Goal: Transaction & Acquisition: Purchase product/service

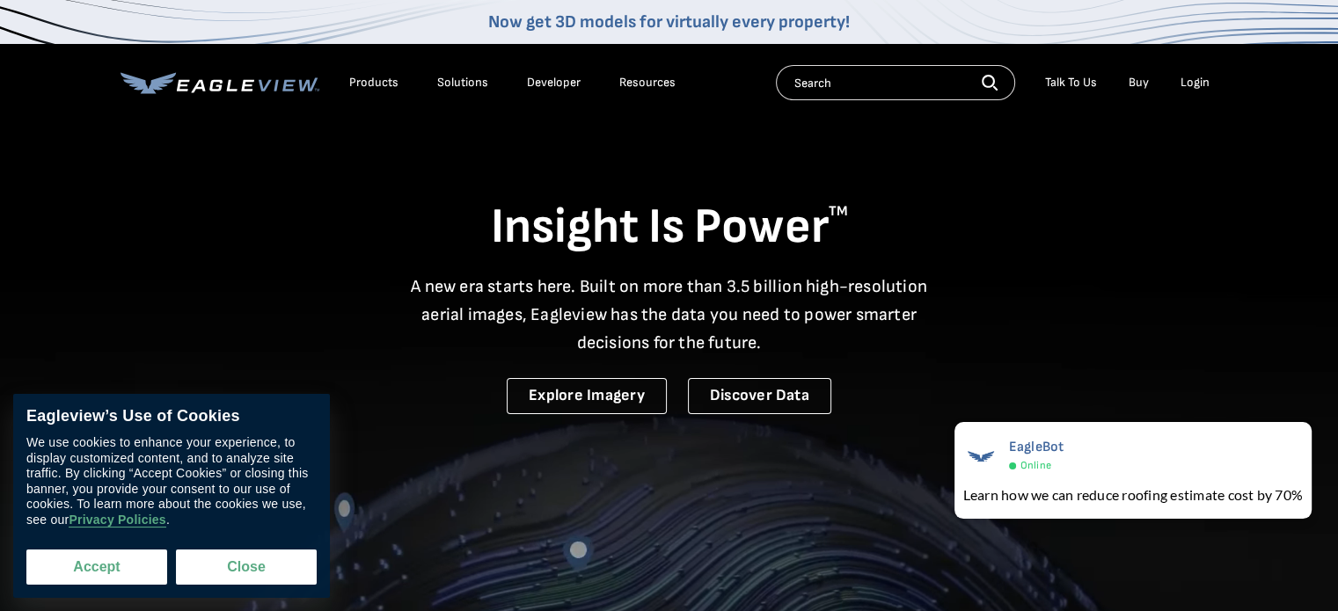
click at [123, 566] on button "Accept" at bounding box center [96, 567] width 141 height 35
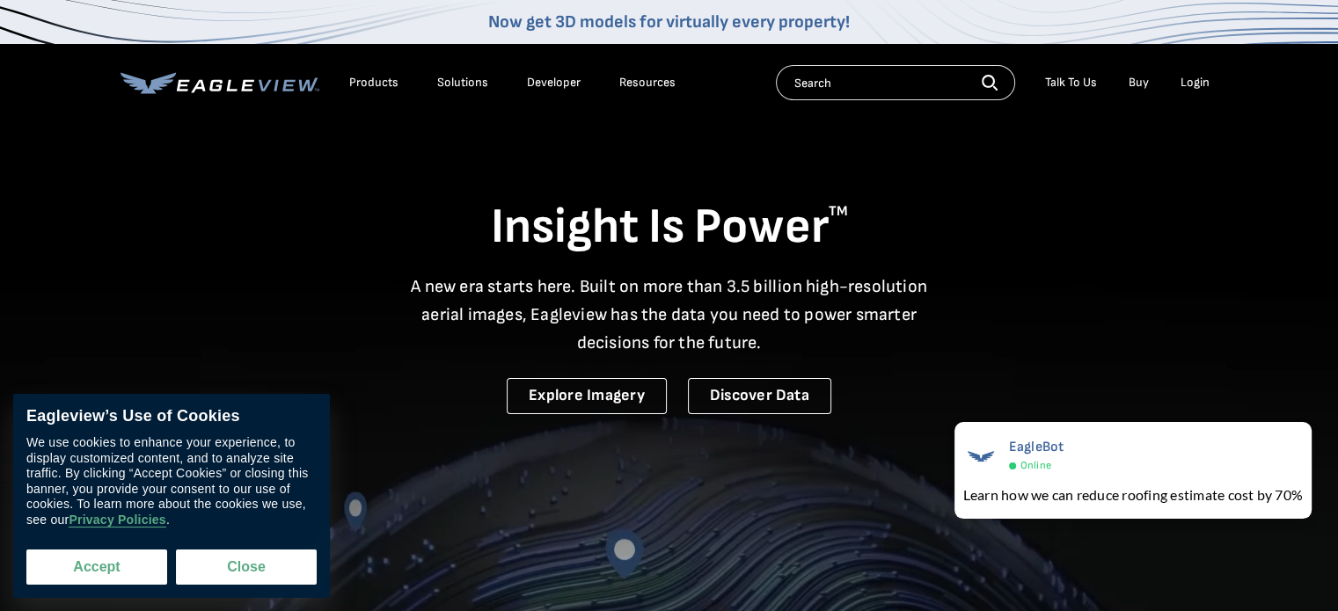
checkbox input "true"
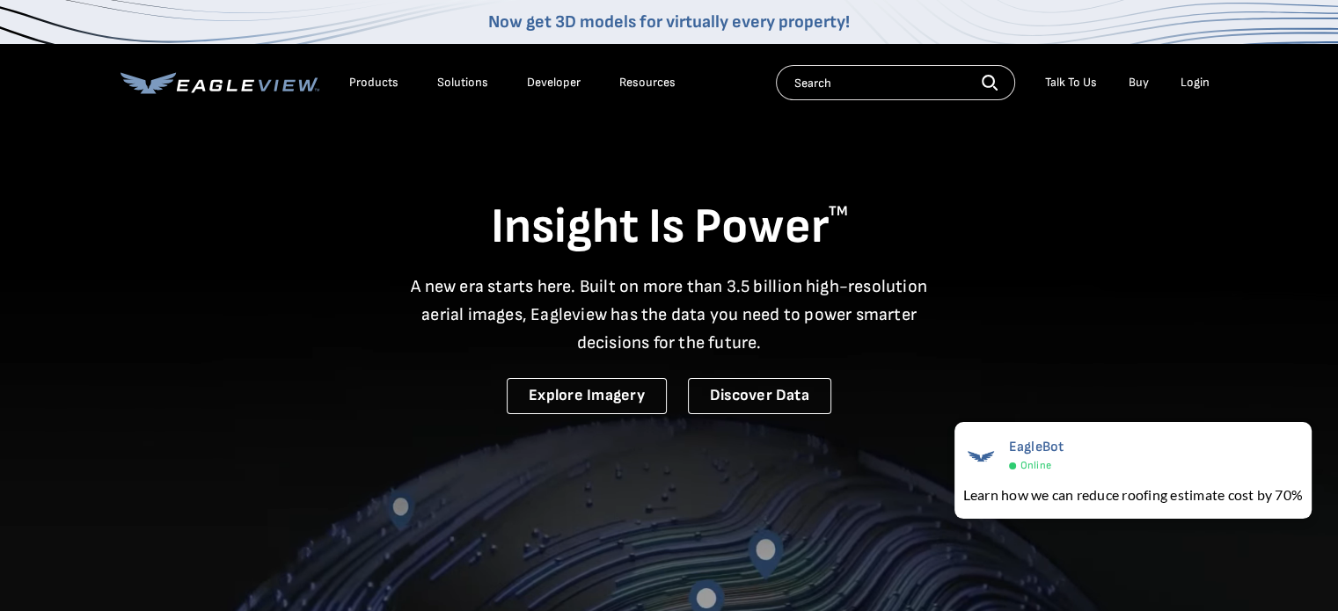
click at [1194, 80] on div "Login" at bounding box center [1194, 83] width 29 height 16
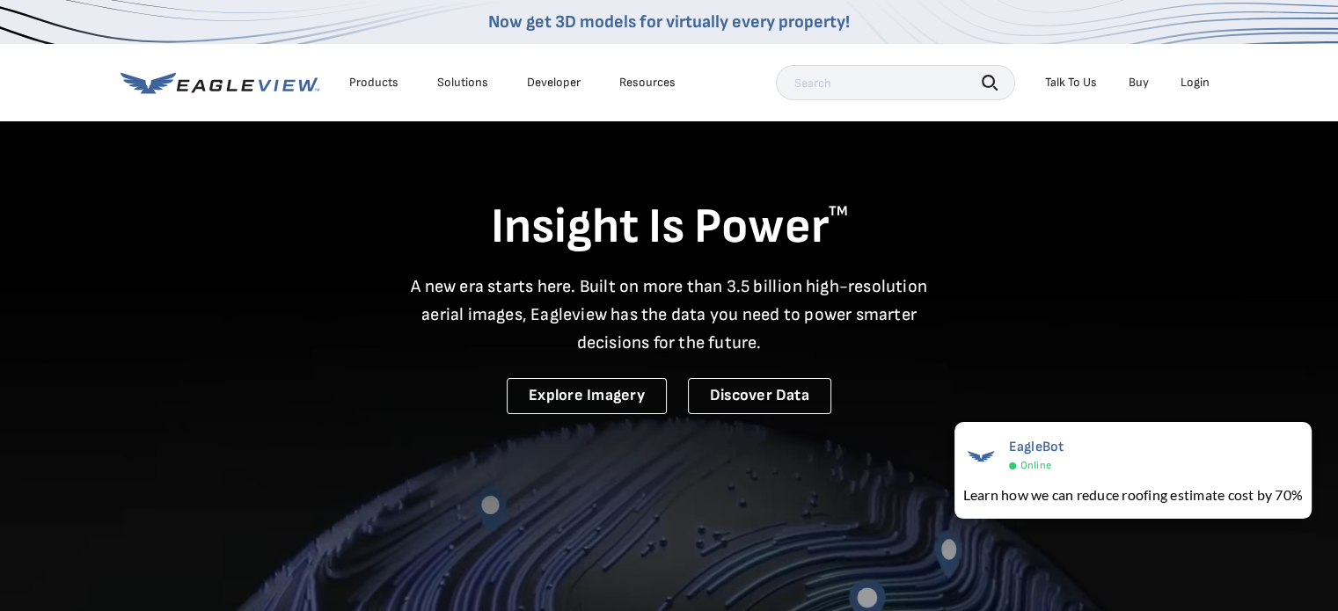
click at [1138, 80] on link "Buy" at bounding box center [1138, 83] width 20 height 16
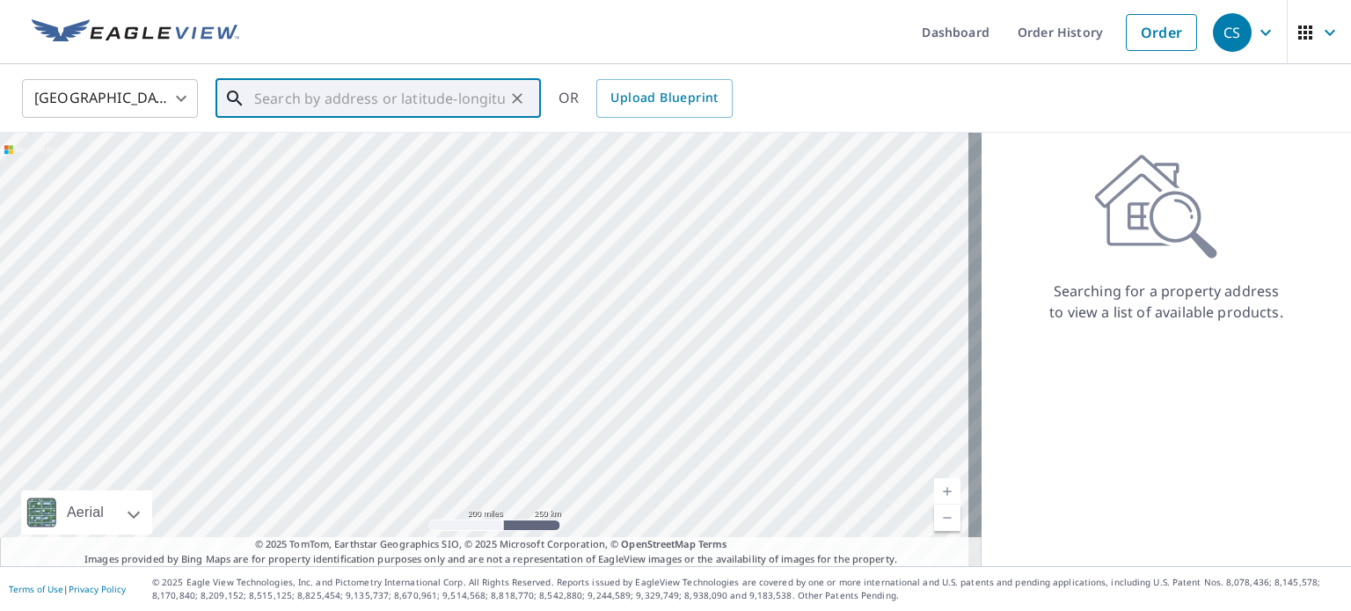
click at [448, 107] on input "text" at bounding box center [379, 98] width 251 height 49
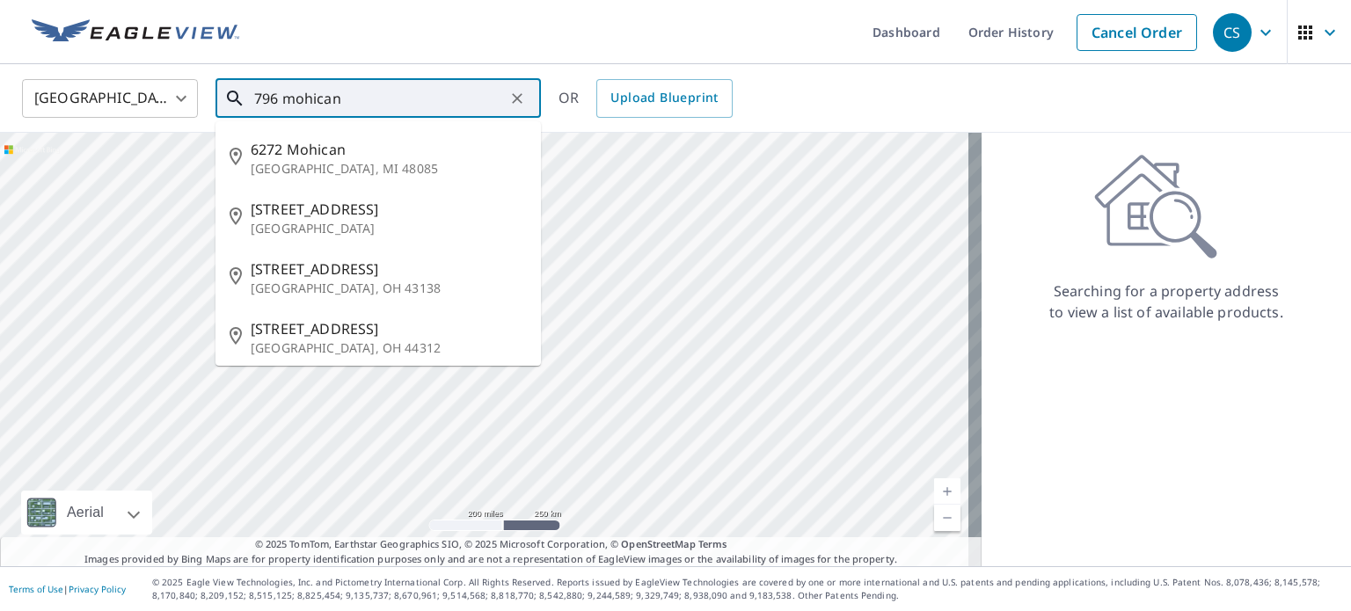
type input "7596 mohican"
click at [386, 89] on input "7596 mohican" at bounding box center [379, 98] width 251 height 49
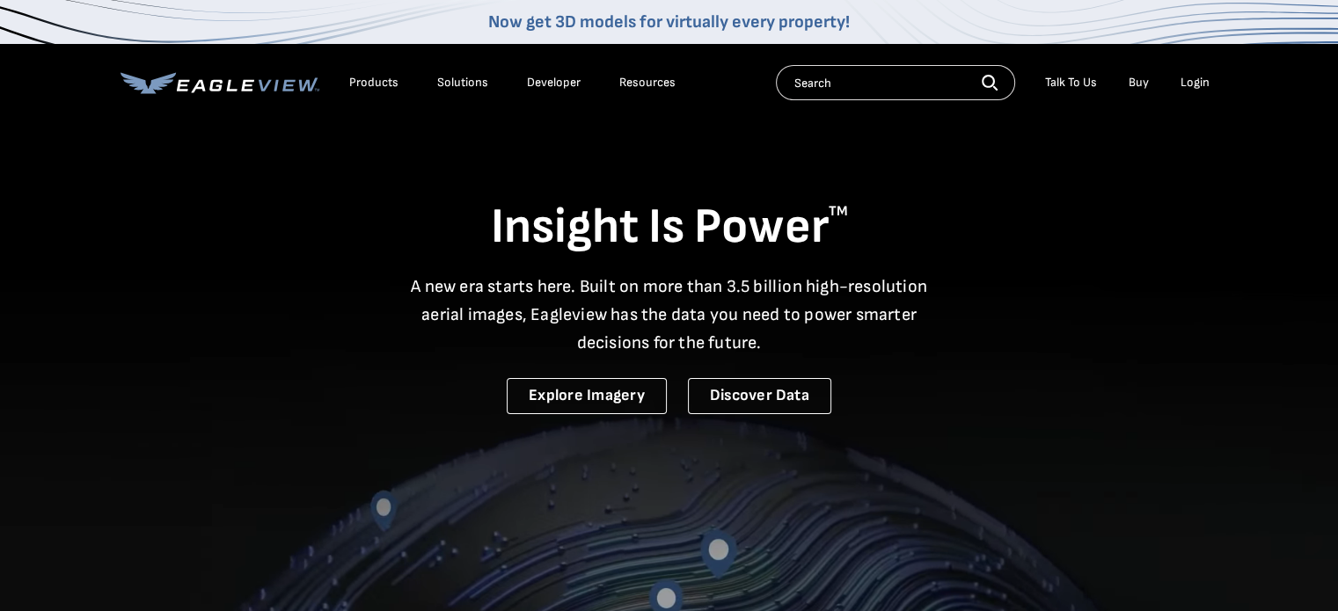
click at [1207, 77] on div "Login" at bounding box center [1194, 83] width 29 height 16
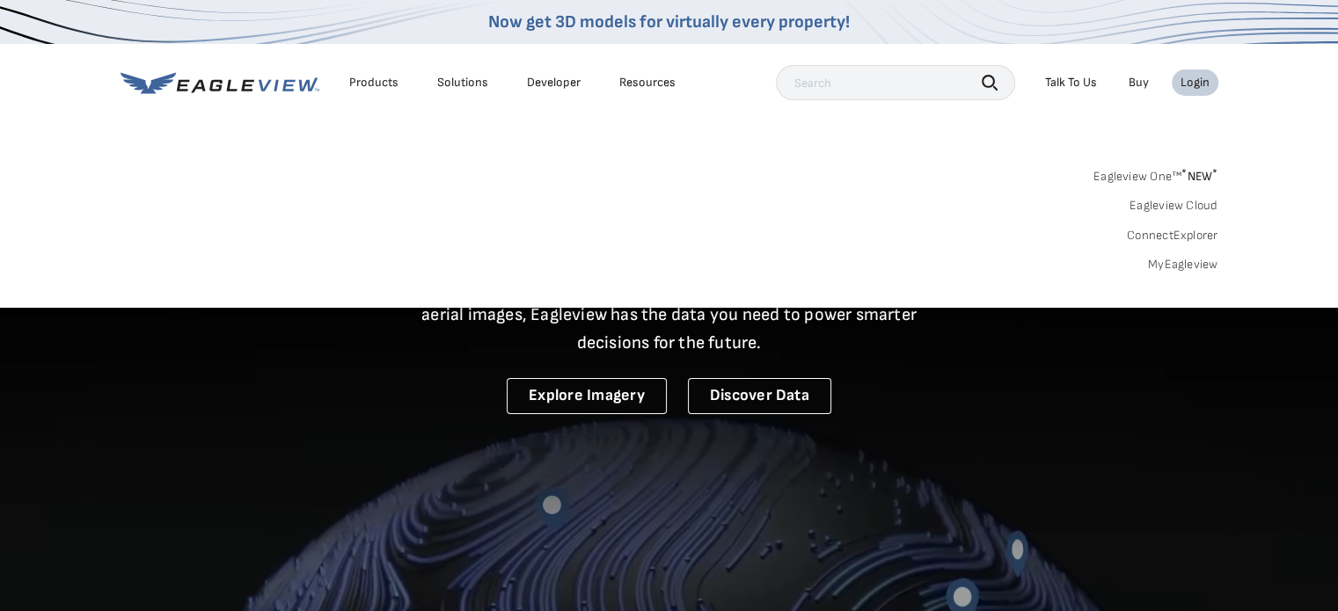
click at [1172, 266] on link "MyEagleview" at bounding box center [1183, 265] width 70 height 16
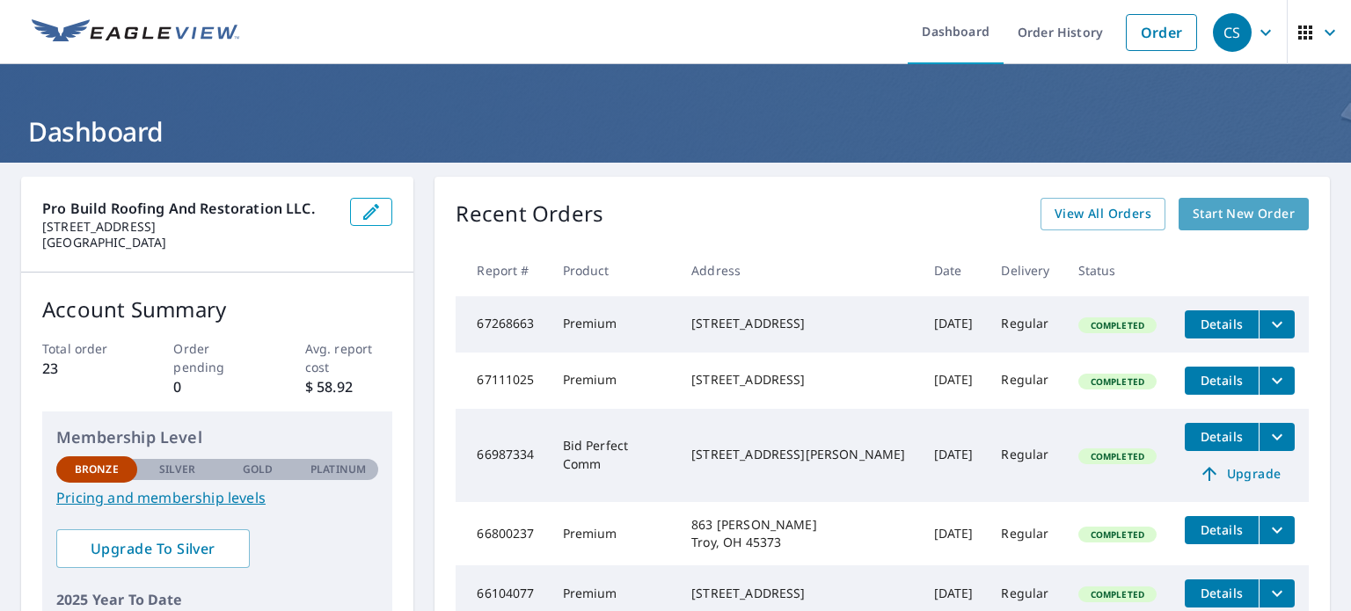
click at [1193, 213] on span "Start New Order" at bounding box center [1244, 214] width 102 height 22
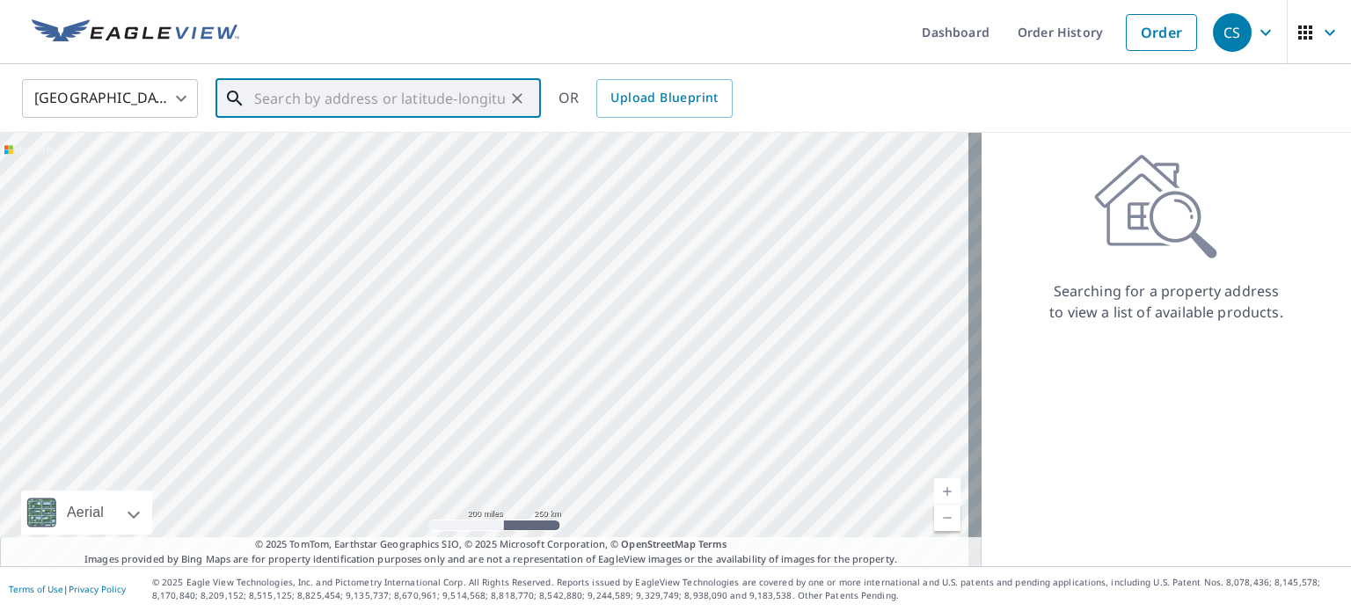
click at [331, 99] on input "text" at bounding box center [379, 98] width 251 height 49
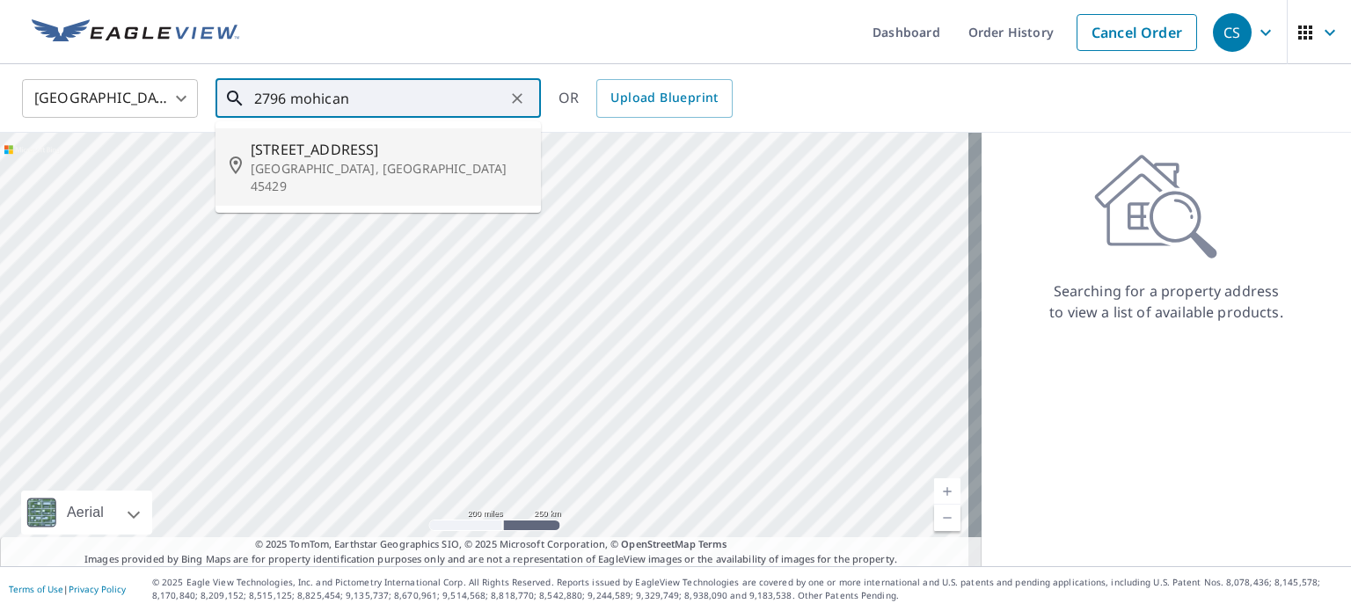
click at [296, 172] on p "[GEOGRAPHIC_DATA], [GEOGRAPHIC_DATA] 45429" at bounding box center [389, 177] width 276 height 35
type input "[STREET_ADDRESS]"
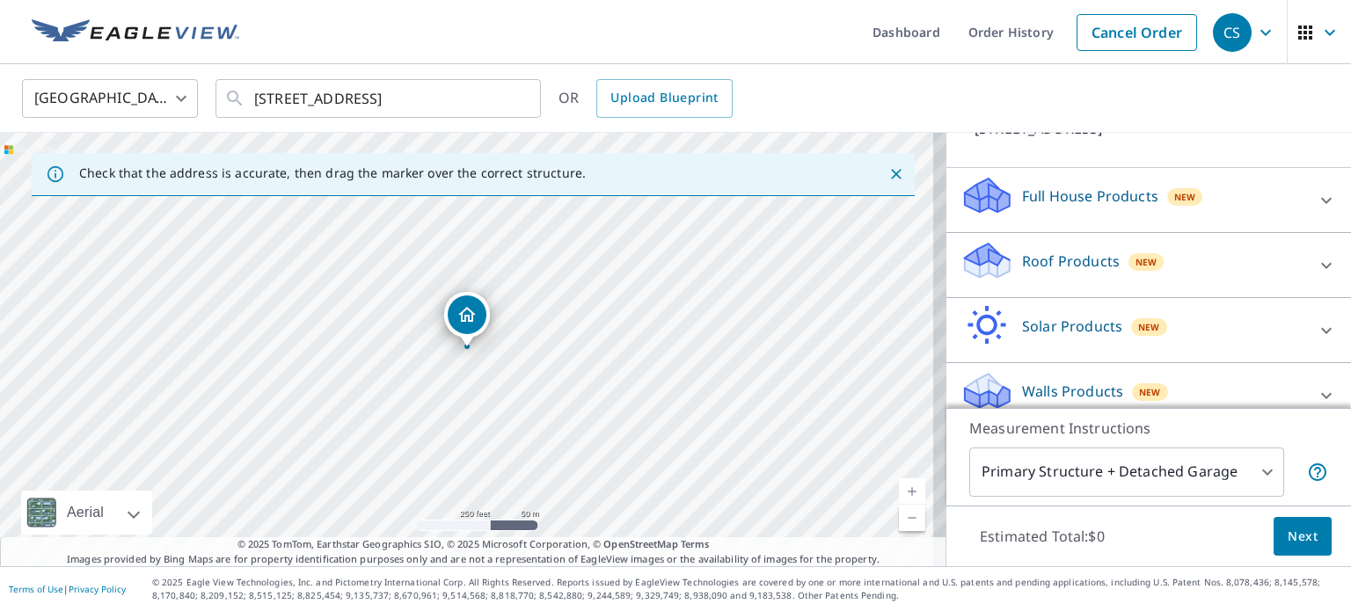
scroll to position [165, 0]
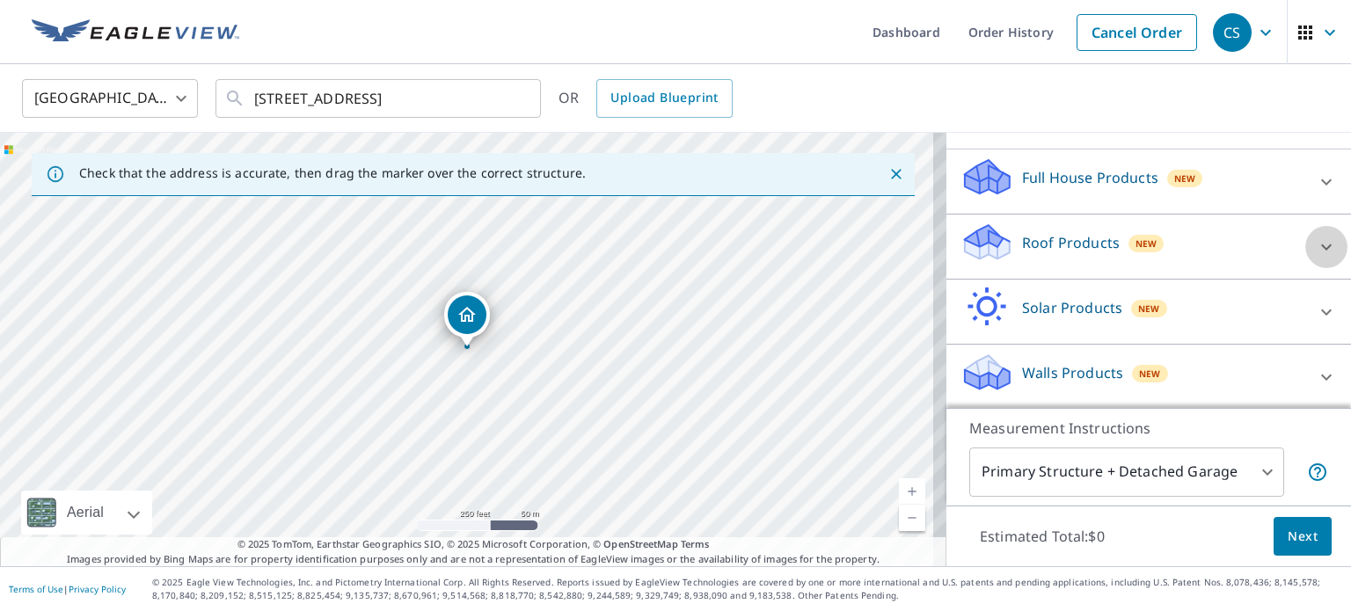
click at [1316, 237] on icon at bounding box center [1326, 247] width 21 height 21
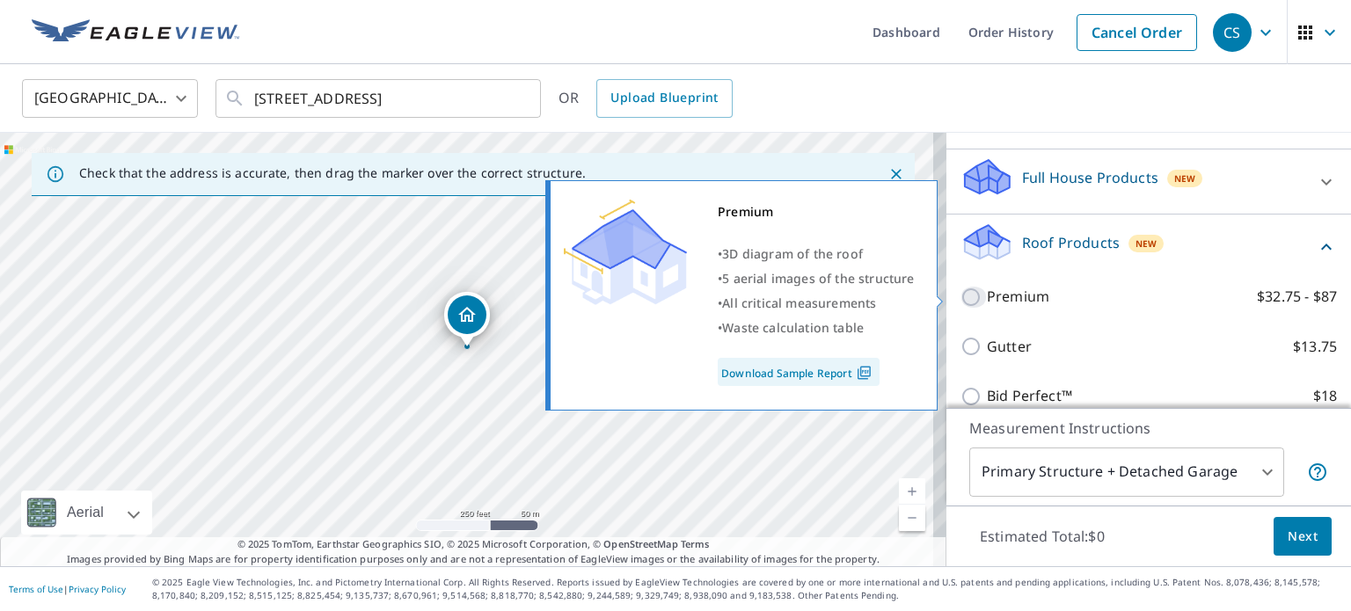
click at [960, 295] on input "Premium $32.75 - $87" at bounding box center [973, 297] width 26 height 21
checkbox input "true"
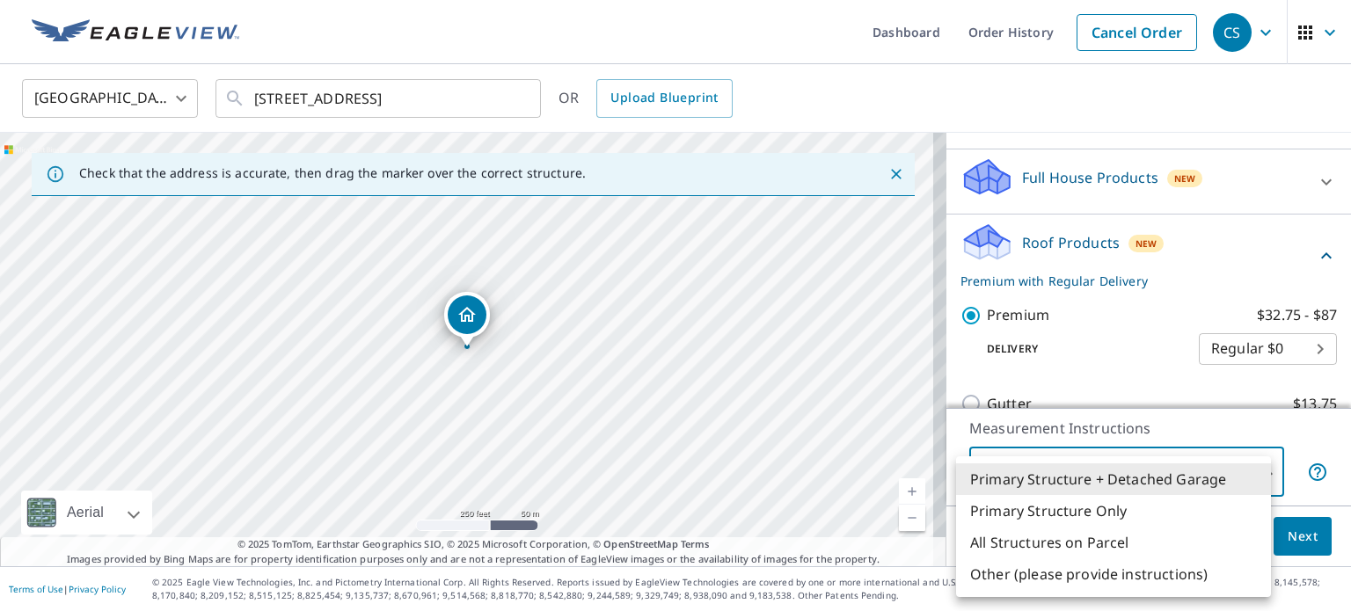
click at [1256, 474] on body "CS CS Dashboard Order History Cancel Order CS [GEOGRAPHIC_DATA] [GEOGRAPHIC_DAT…" at bounding box center [675, 305] width 1351 height 611
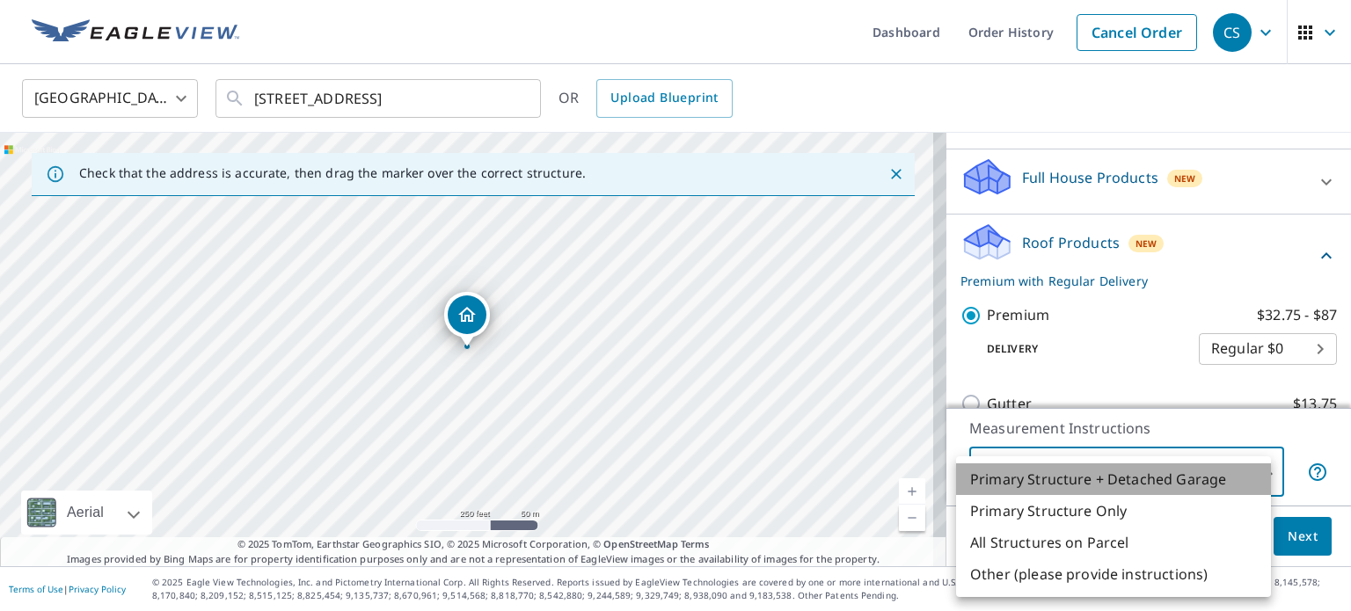
click at [1219, 485] on li "Primary Structure + Detached Garage" at bounding box center [1113, 480] width 315 height 32
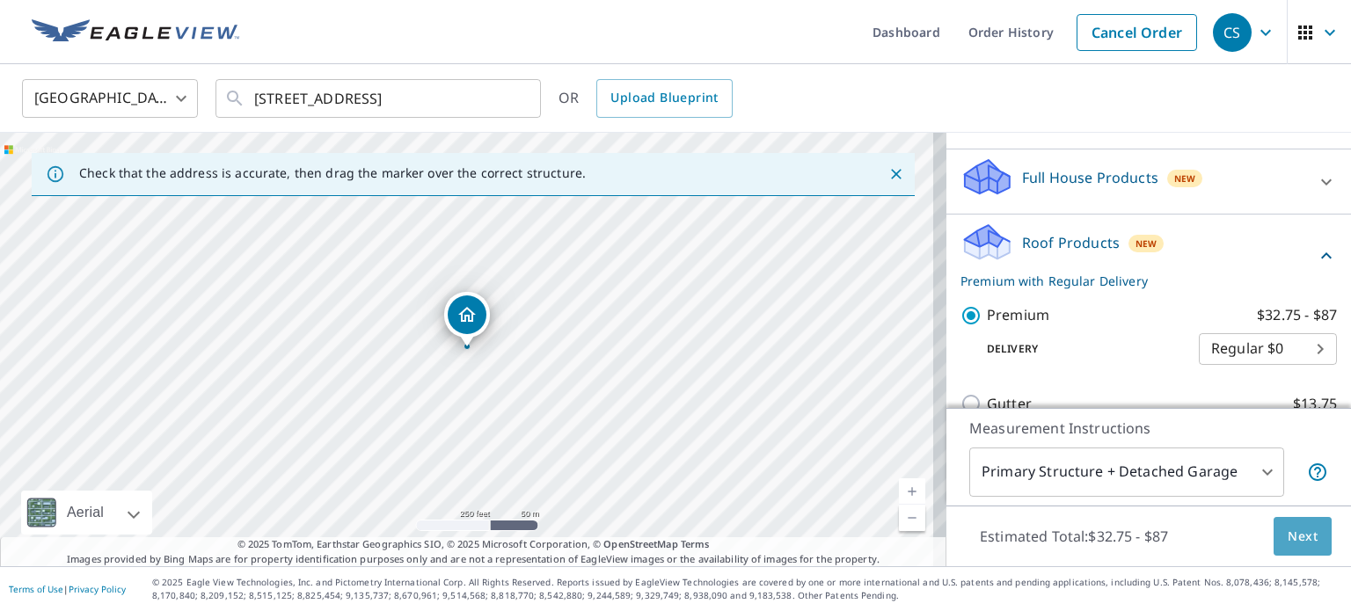
click at [1288, 541] on span "Next" at bounding box center [1303, 537] width 30 height 22
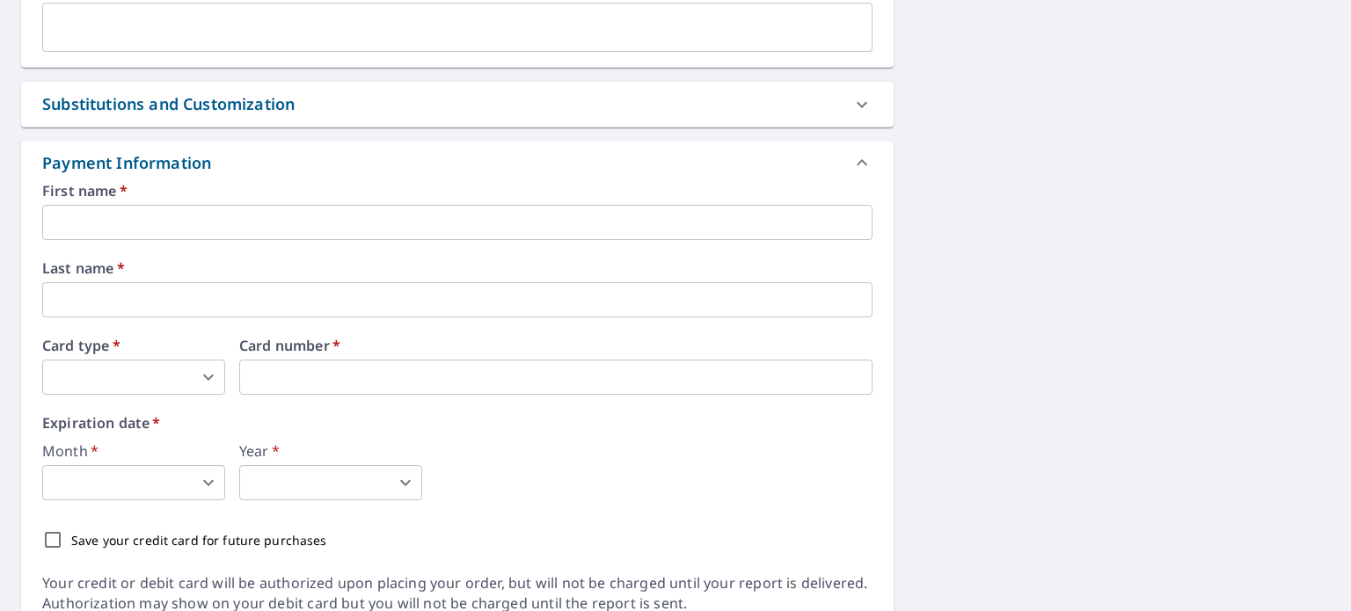
scroll to position [809, 0]
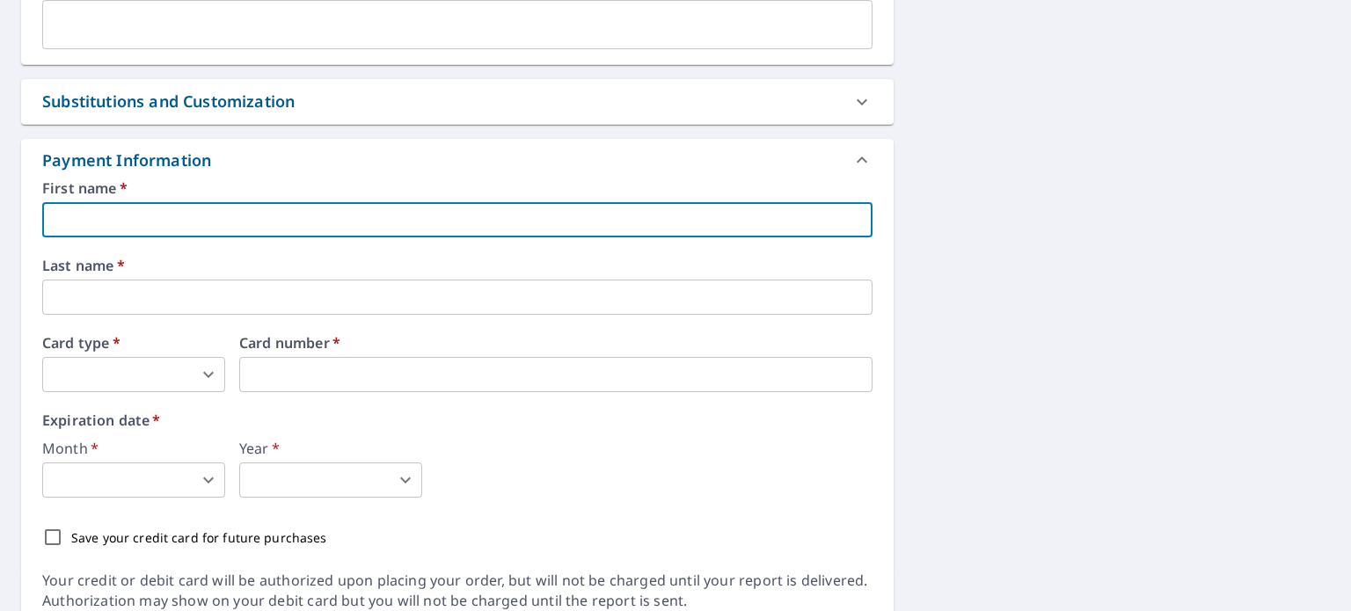
click at [208, 223] on input "text" at bounding box center [457, 219] width 830 height 35
type input "[PERSON_NAME]"
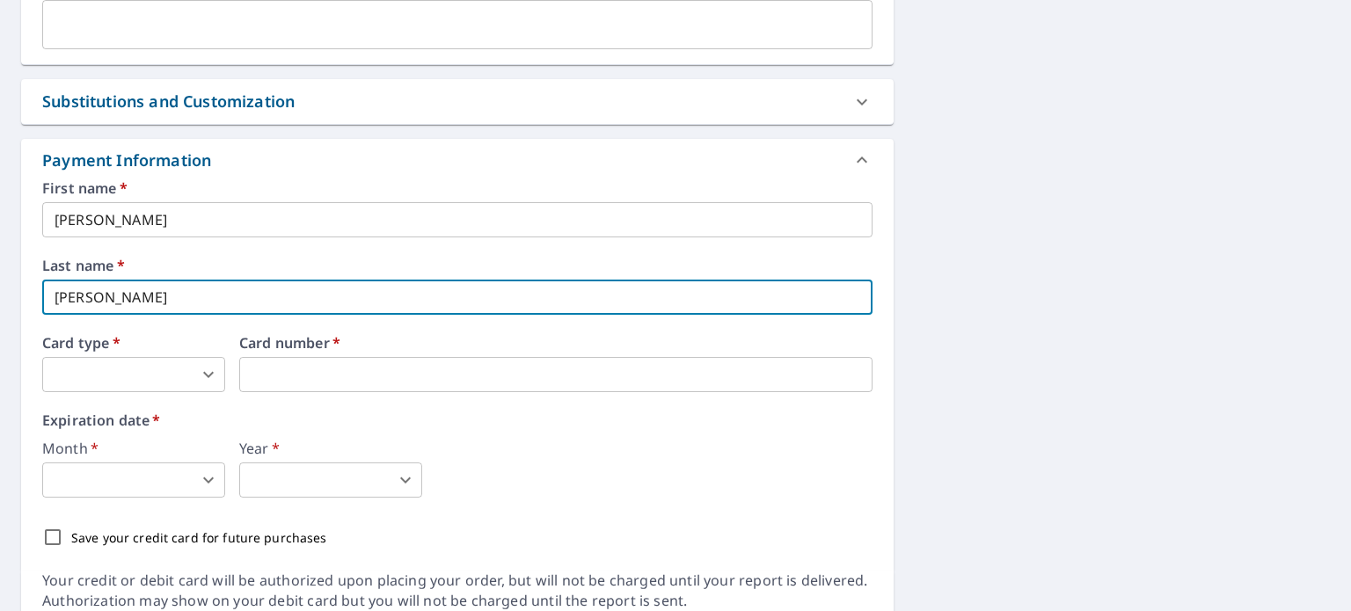
type input "[PERSON_NAME]"
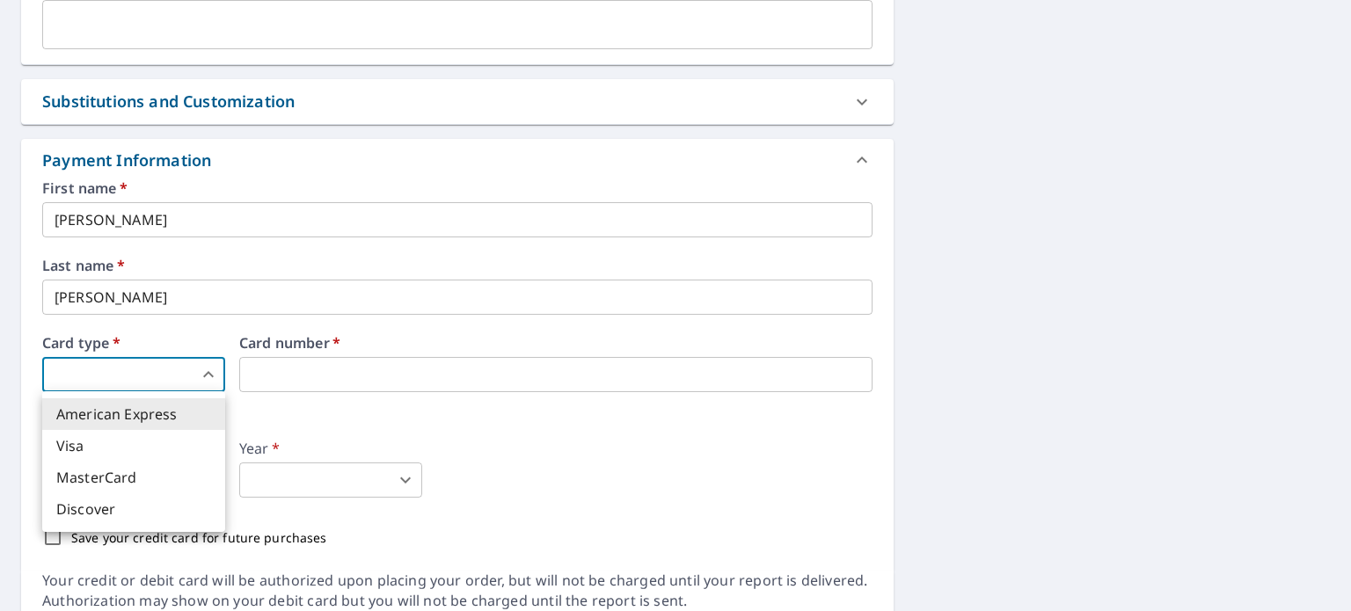
click at [137, 372] on body "CS CS Dashboard Order History Cancel Order CS Dashboard / Finalize Order Finali…" at bounding box center [675, 305] width 1351 height 611
drag, startPoint x: 141, startPoint y: 442, endPoint x: 271, endPoint y: 384, distance: 142.5
click at [271, 384] on div "American Express Visa MasterCard Discover" at bounding box center [675, 305] width 1351 height 611
click at [271, 384] on div at bounding box center [675, 305] width 1351 height 611
click at [130, 383] on body "CS CS Dashboard Order History Cancel Order CS Dashboard / Finalize Order Finali…" at bounding box center [675, 305] width 1351 height 611
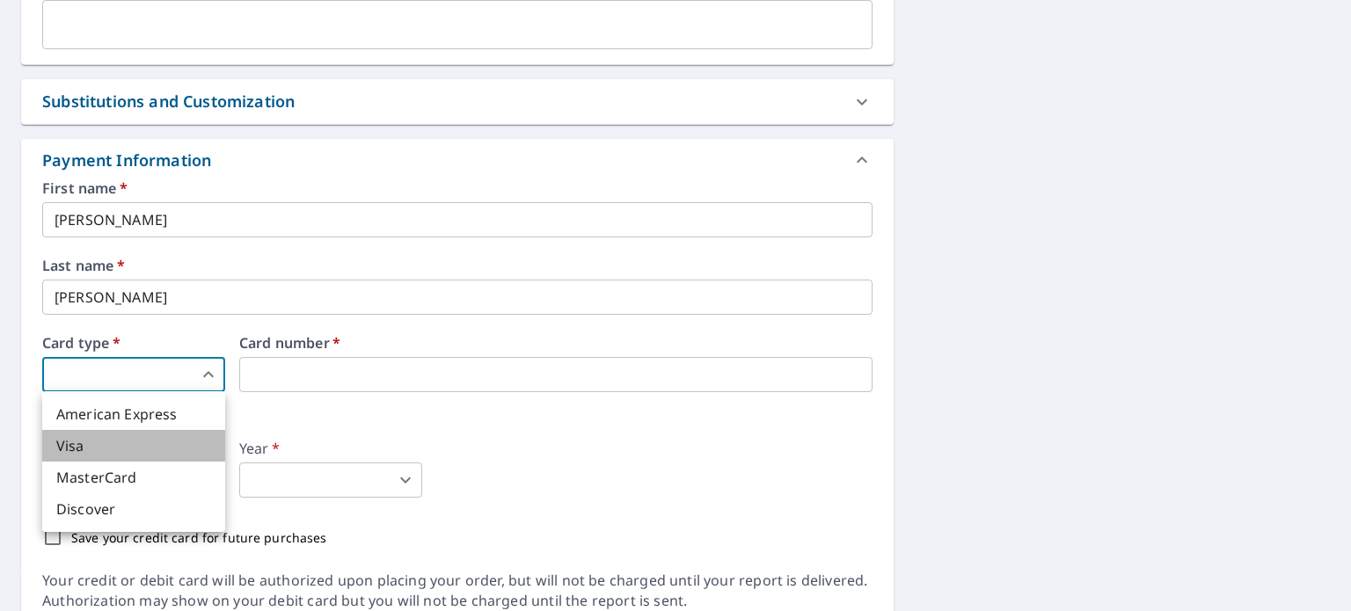
click at [127, 449] on li "Visa" at bounding box center [133, 446] width 183 height 32
type input "2"
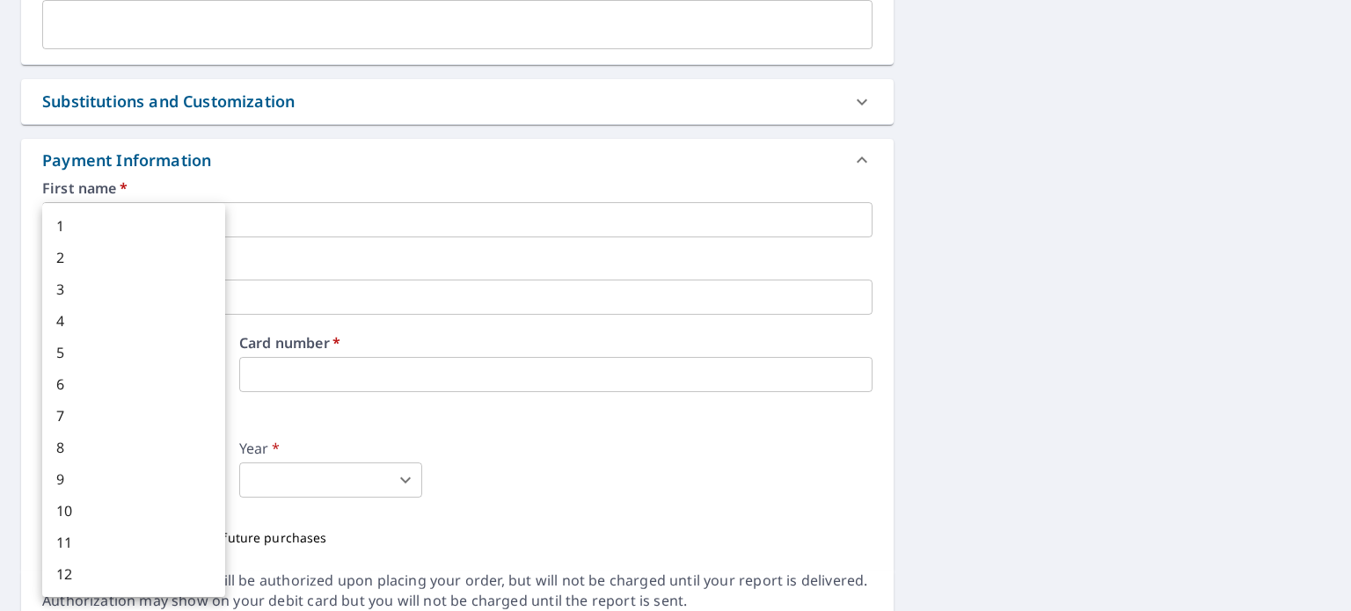
click at [145, 485] on body "CS CS Dashboard Order History Cancel Order CS Dashboard / Finalize Order Finali…" at bounding box center [675, 305] width 1351 height 611
click at [135, 543] on li "11" at bounding box center [133, 543] width 183 height 32
type input "11"
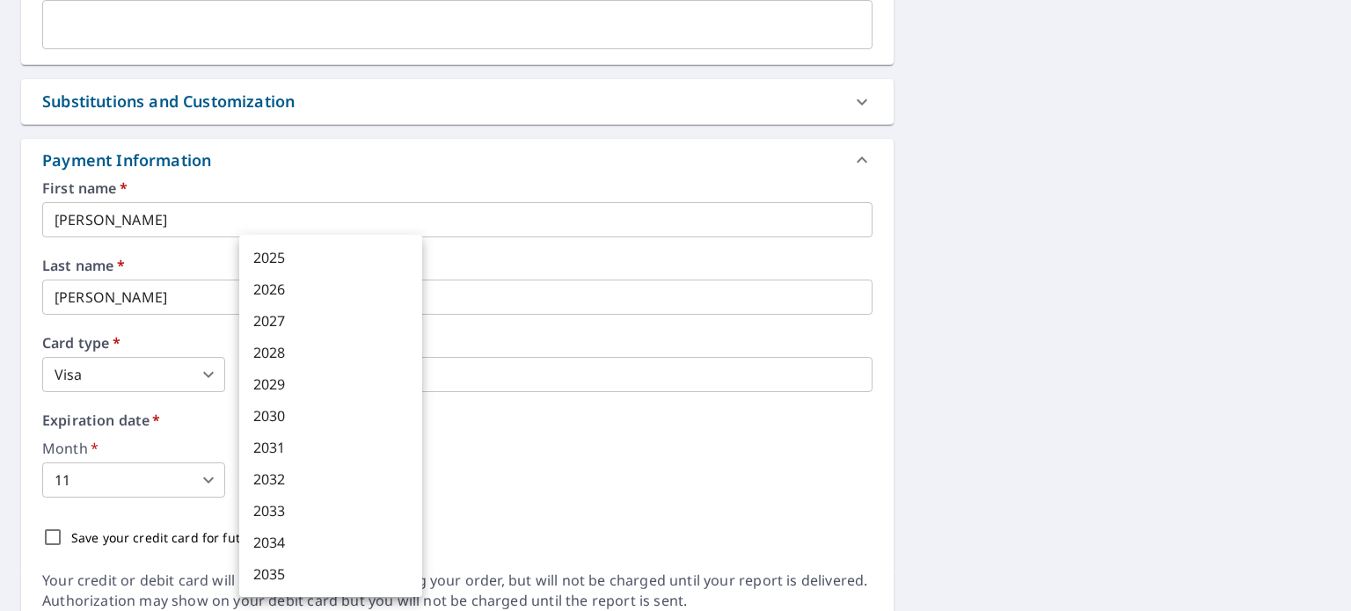
click at [264, 471] on body "CS CS Dashboard Order History Cancel Order CS Dashboard / Finalize Order Finali…" at bounding box center [675, 305] width 1351 height 611
click at [355, 310] on li "2027" at bounding box center [330, 321] width 183 height 32
type input "2027"
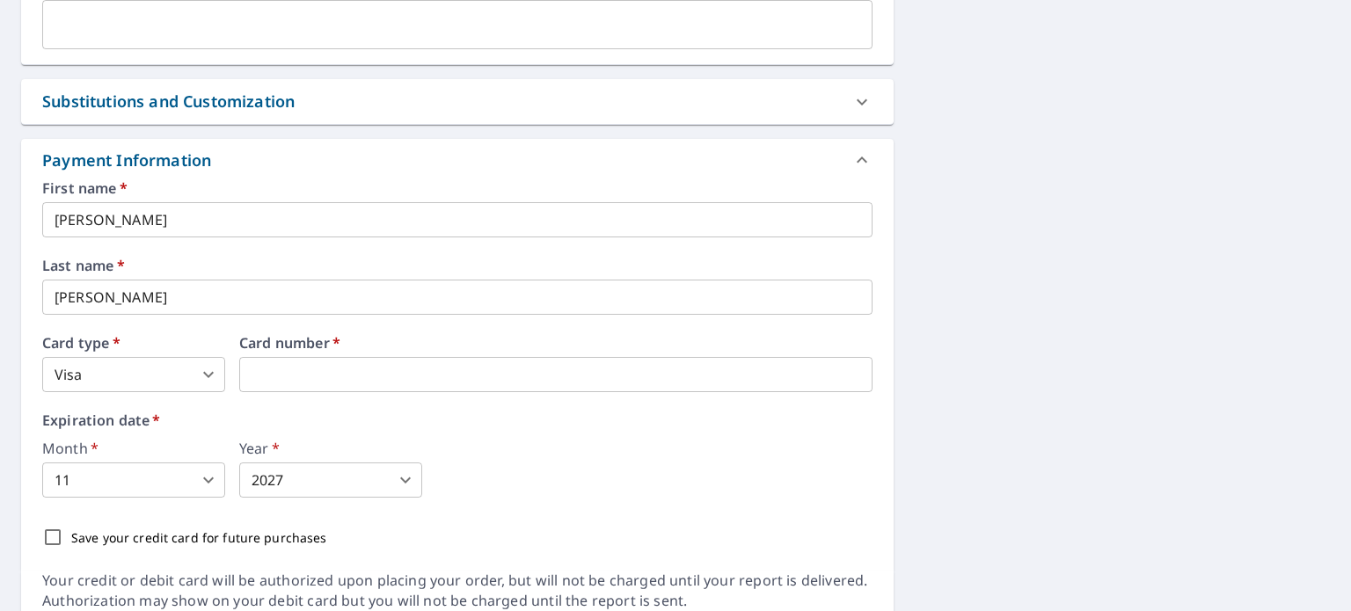
click at [641, 484] on div "Month   * 11 11 ​ Year   * 2027 2027 ​" at bounding box center [457, 470] width 830 height 56
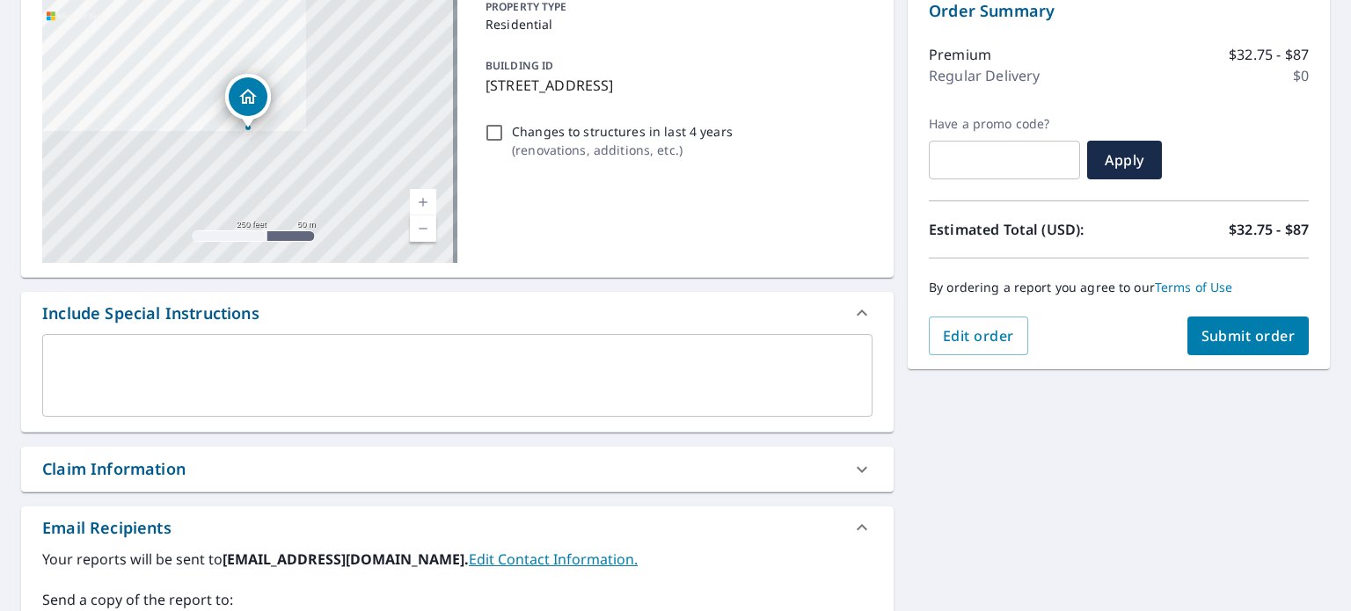
scroll to position [2, 0]
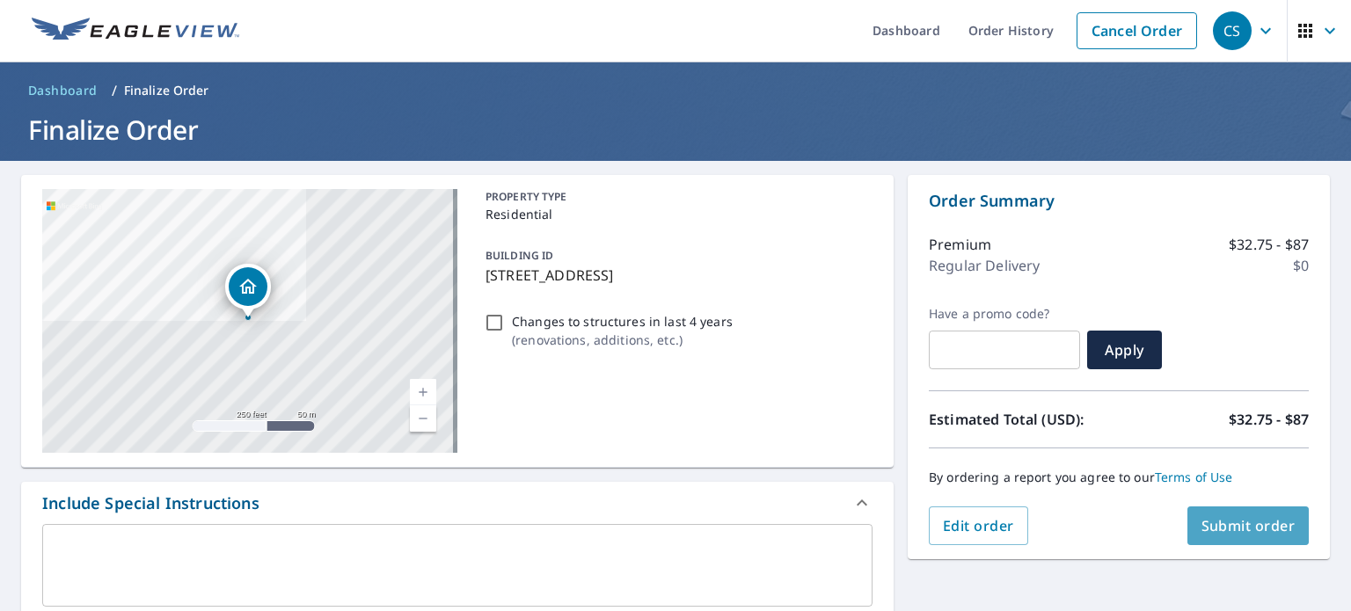
click at [1216, 530] on span "Submit order" at bounding box center [1248, 525] width 94 height 19
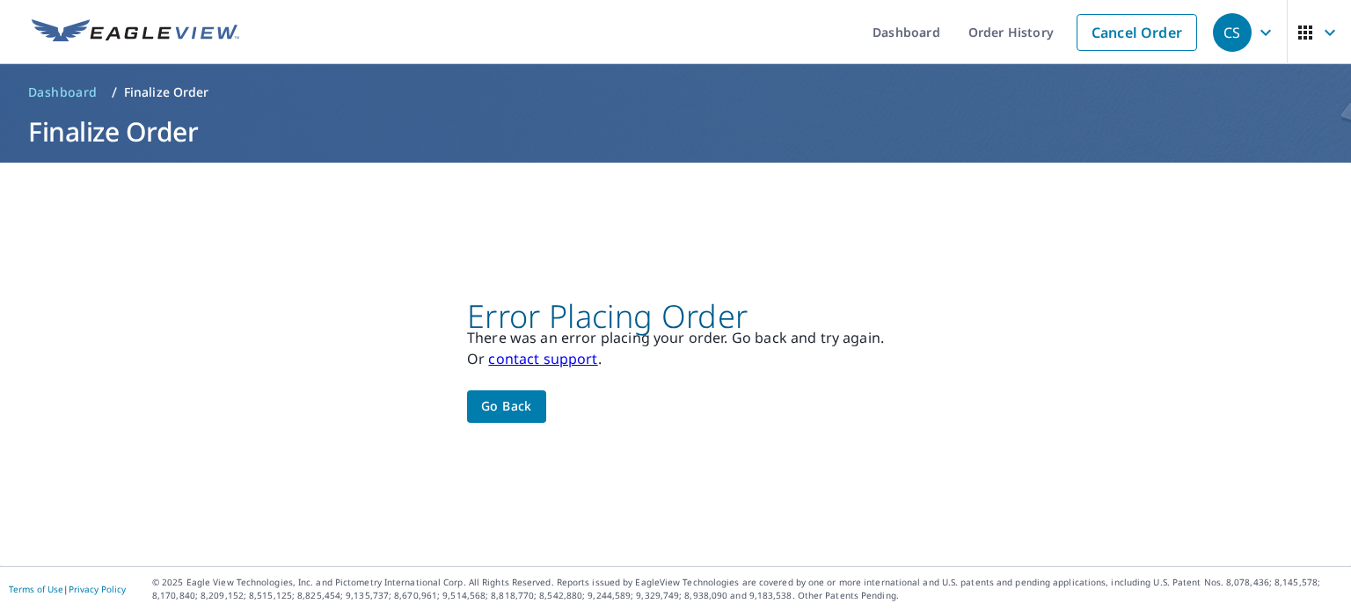
scroll to position [0, 0]
click at [496, 400] on span "Go back" at bounding box center [506, 407] width 51 height 22
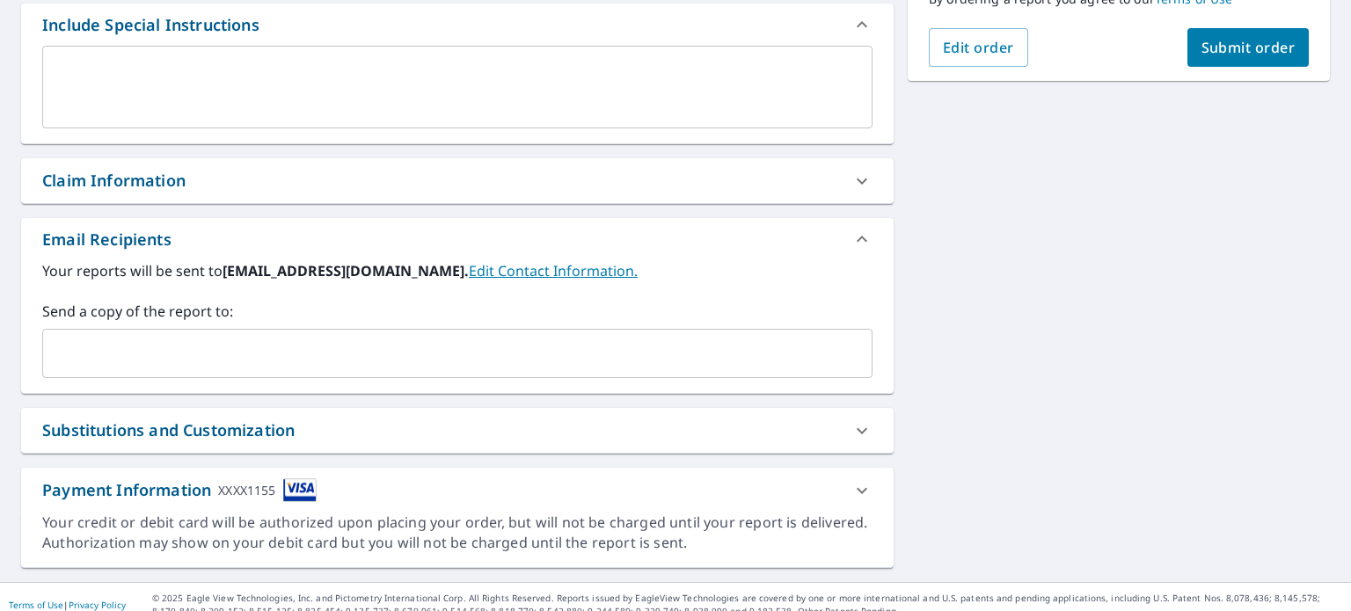
scroll to position [494, 0]
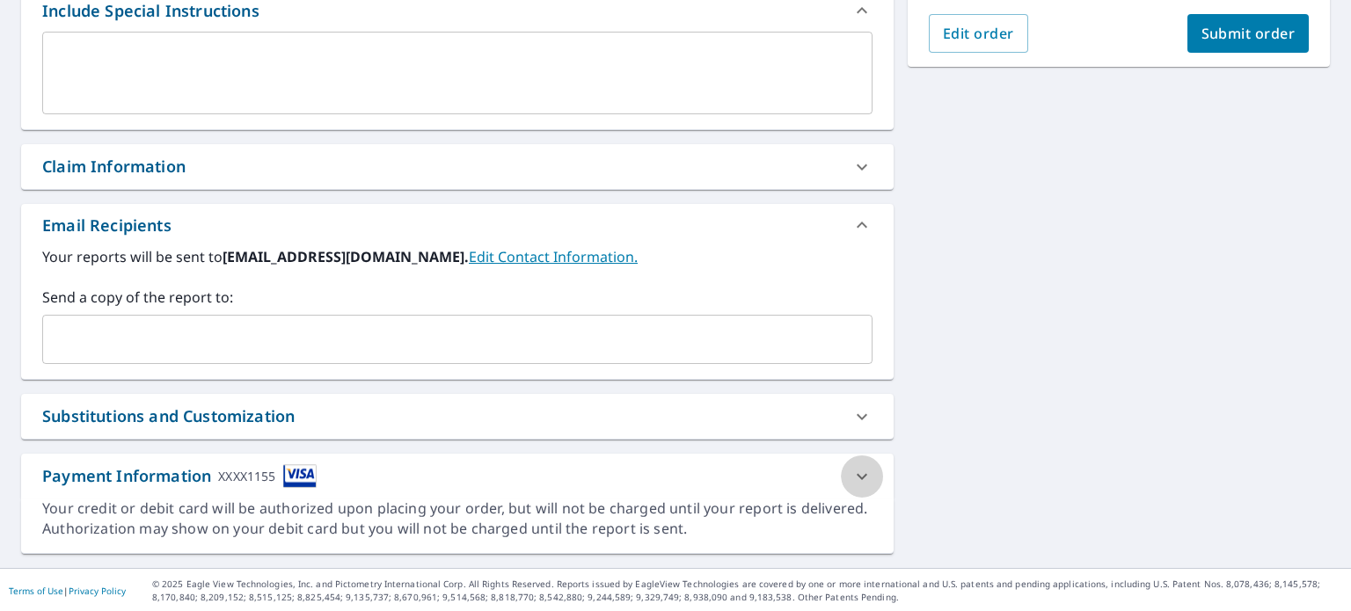
click at [857, 474] on icon at bounding box center [862, 476] width 11 height 6
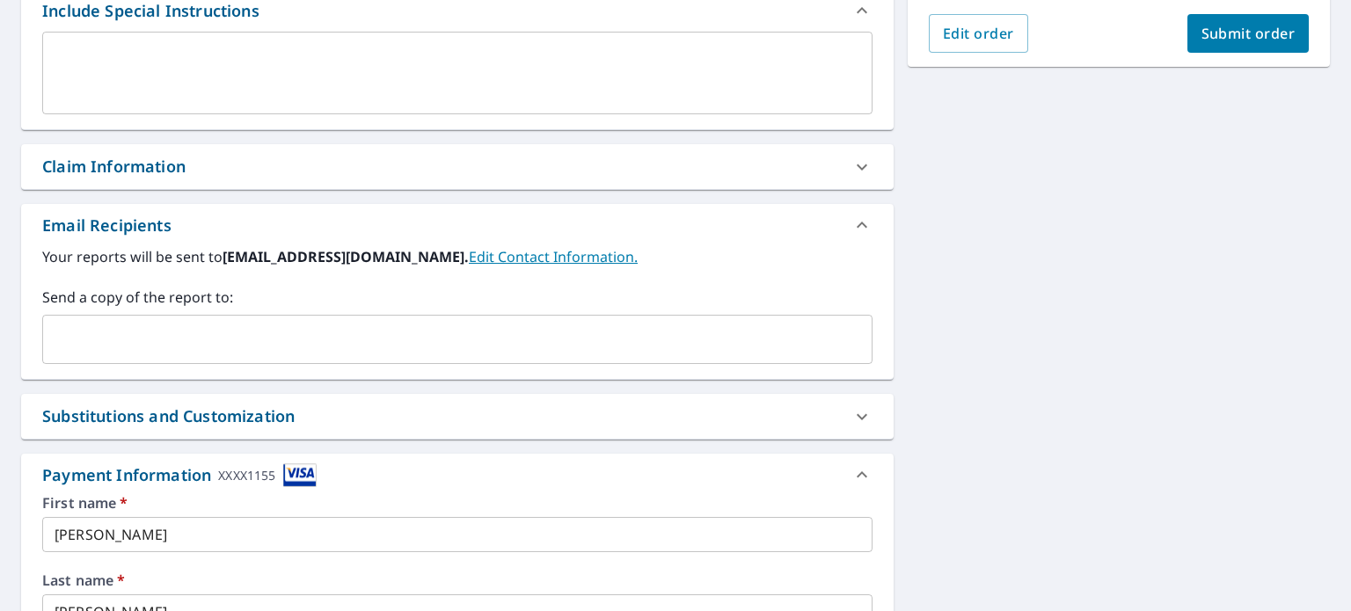
click at [962, 461] on div "[STREET_ADDRESS] Aerial Road A standard road map Aerial A detailed look from ab…" at bounding box center [675, 311] width 1351 height 1287
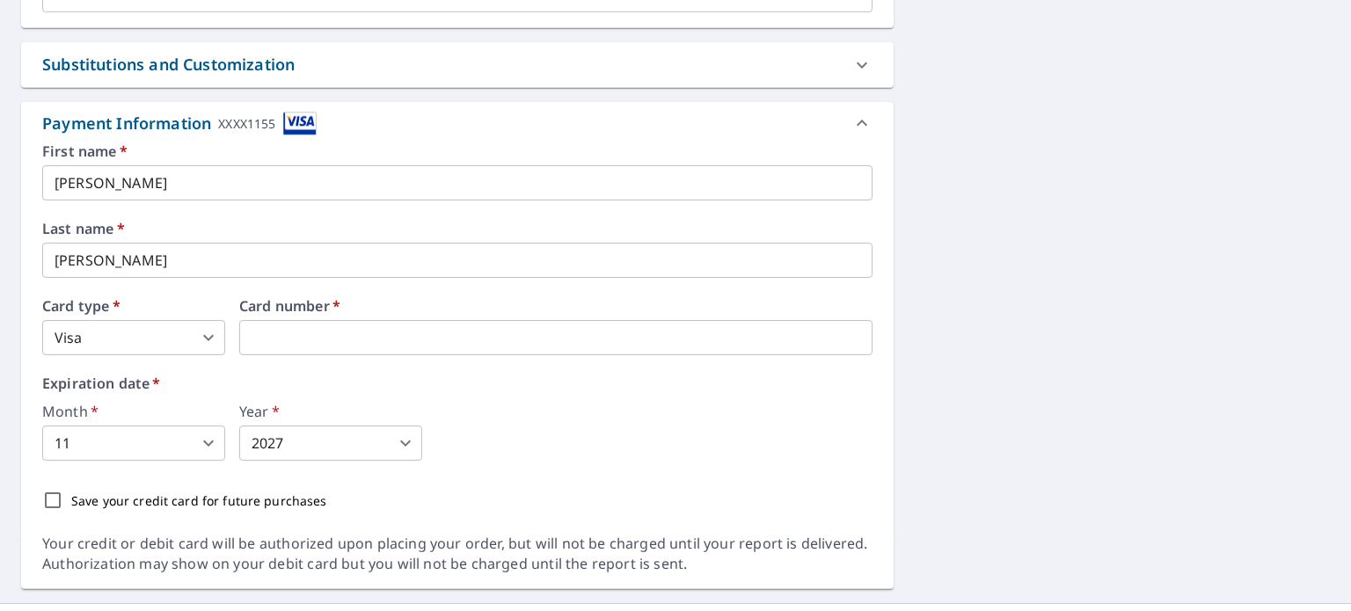
scroll to position [881, 0]
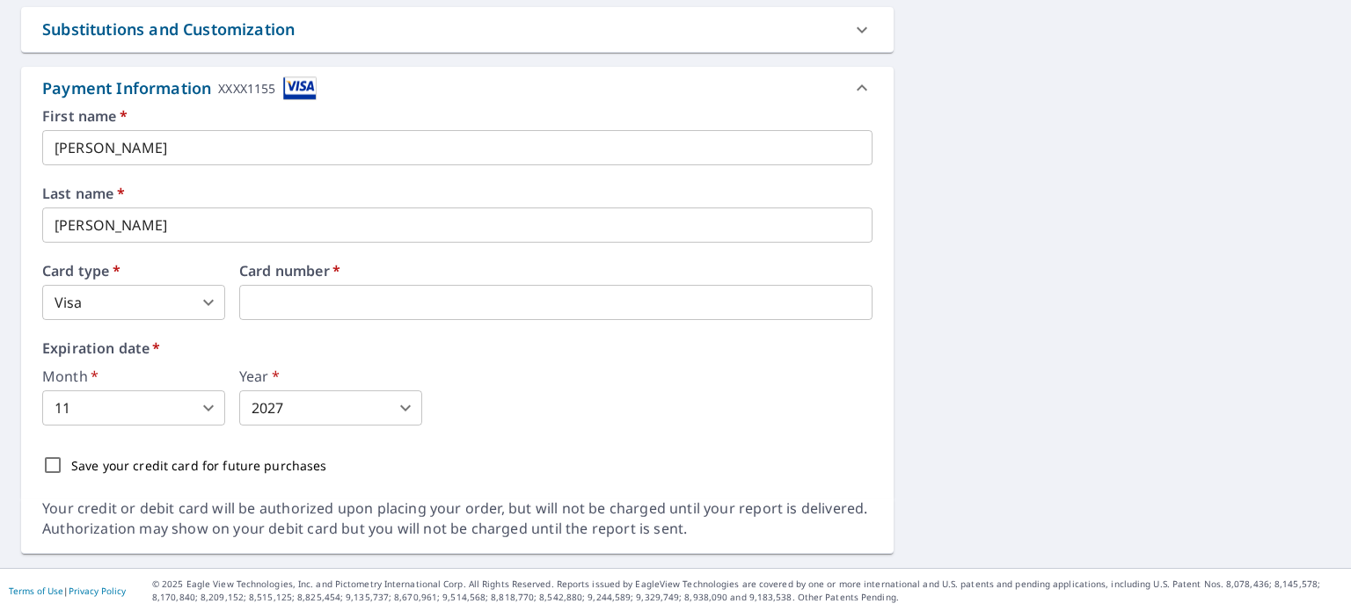
click at [544, 409] on div "Month   * 11 11 ​ Year   * 2027 2027 ​" at bounding box center [457, 397] width 830 height 56
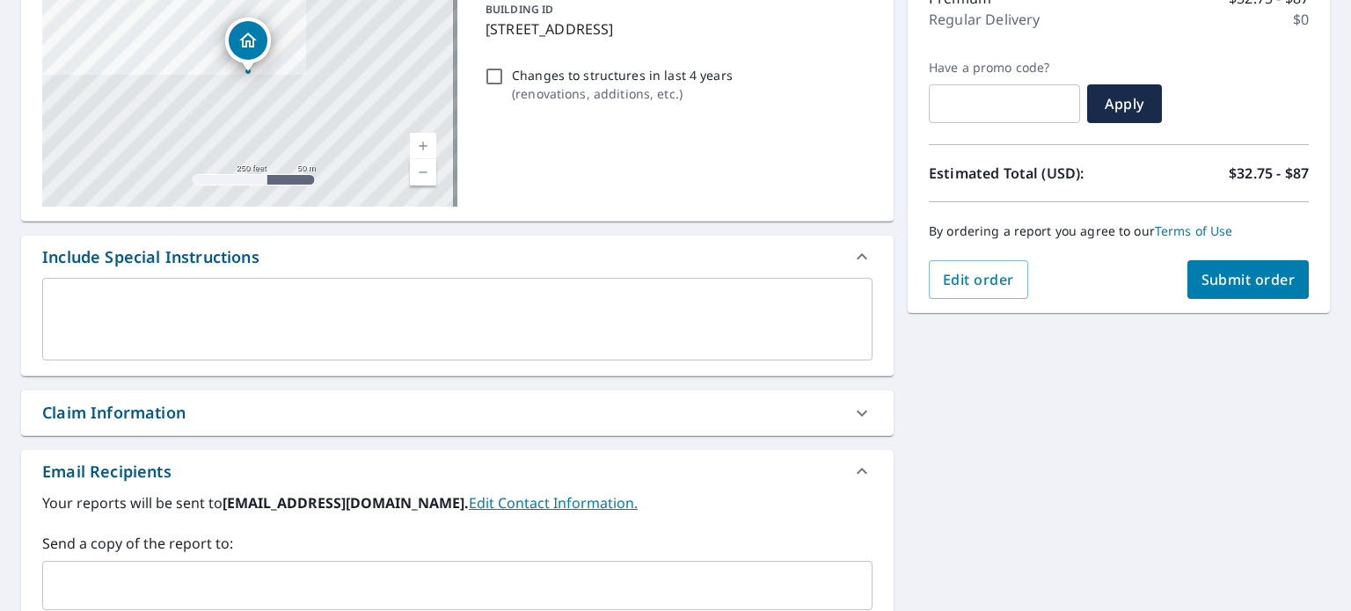
scroll to position [213, 0]
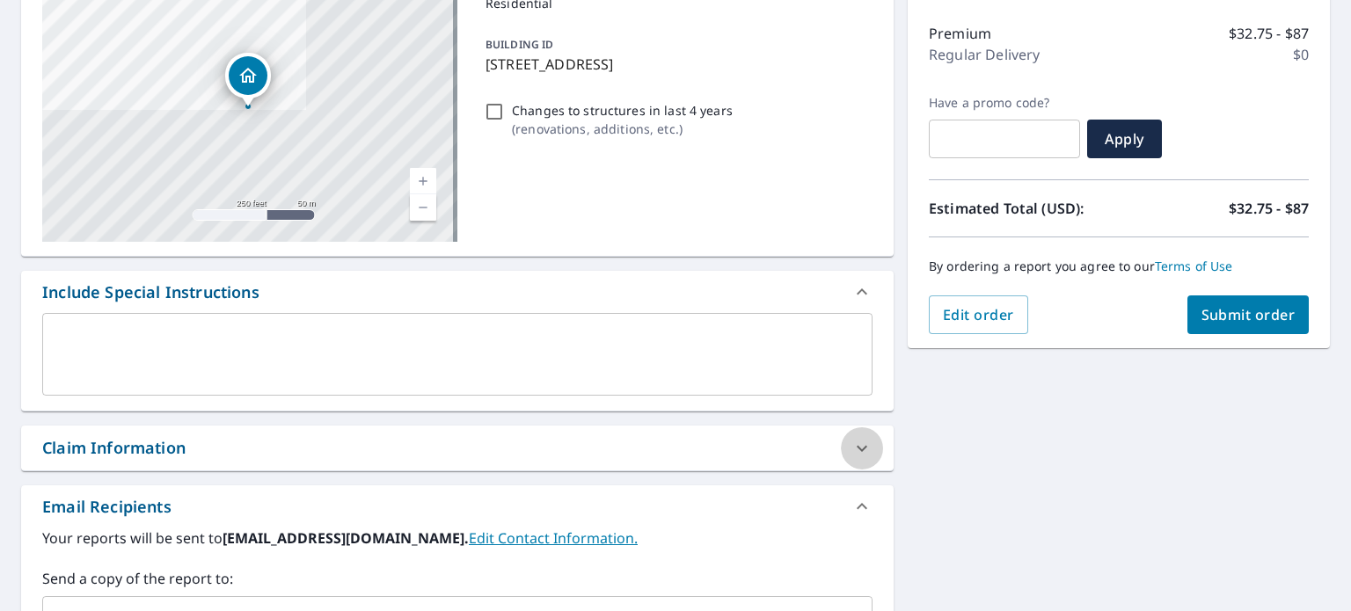
click at [851, 439] on icon at bounding box center [861, 448] width 21 height 21
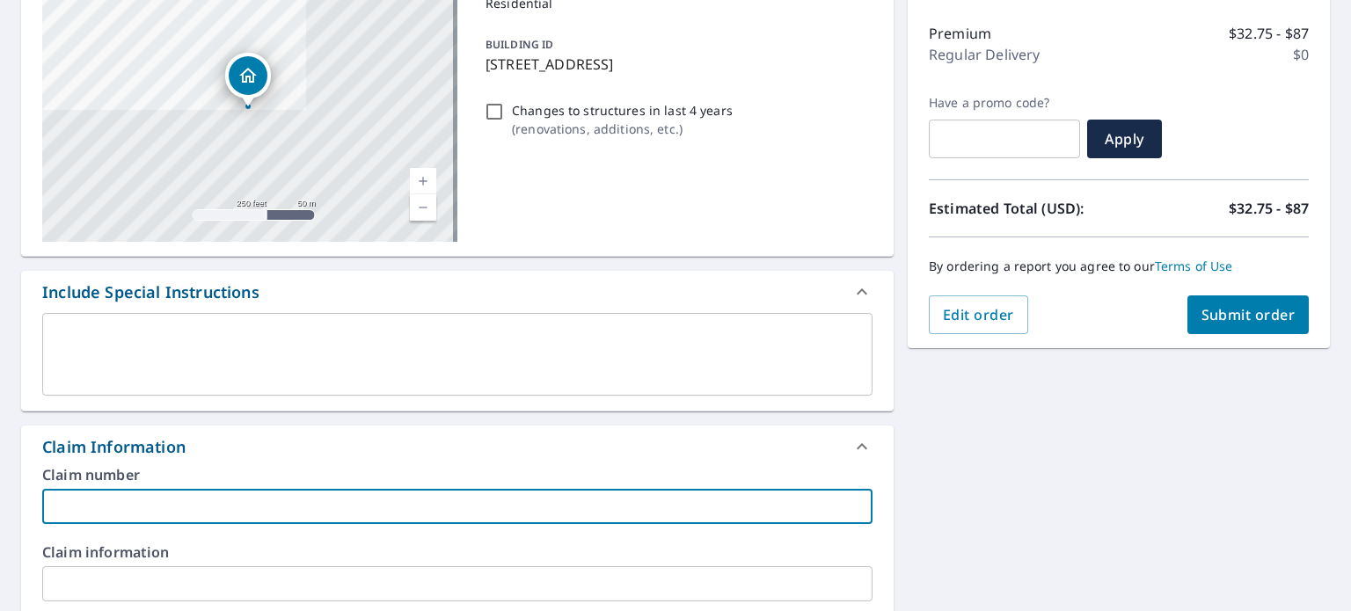
click at [98, 511] on input "text" at bounding box center [457, 506] width 830 height 35
type input "632759GQ"
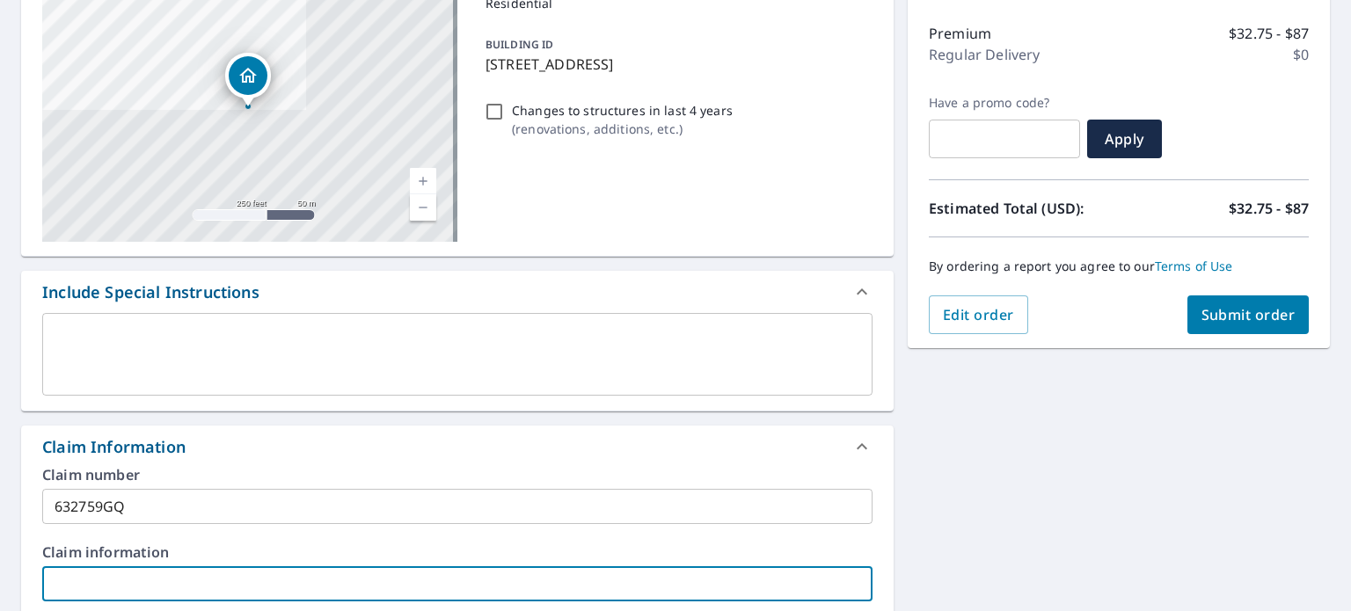
click at [183, 568] on input "text" at bounding box center [457, 583] width 830 height 35
type input "[PERSON_NAME]"
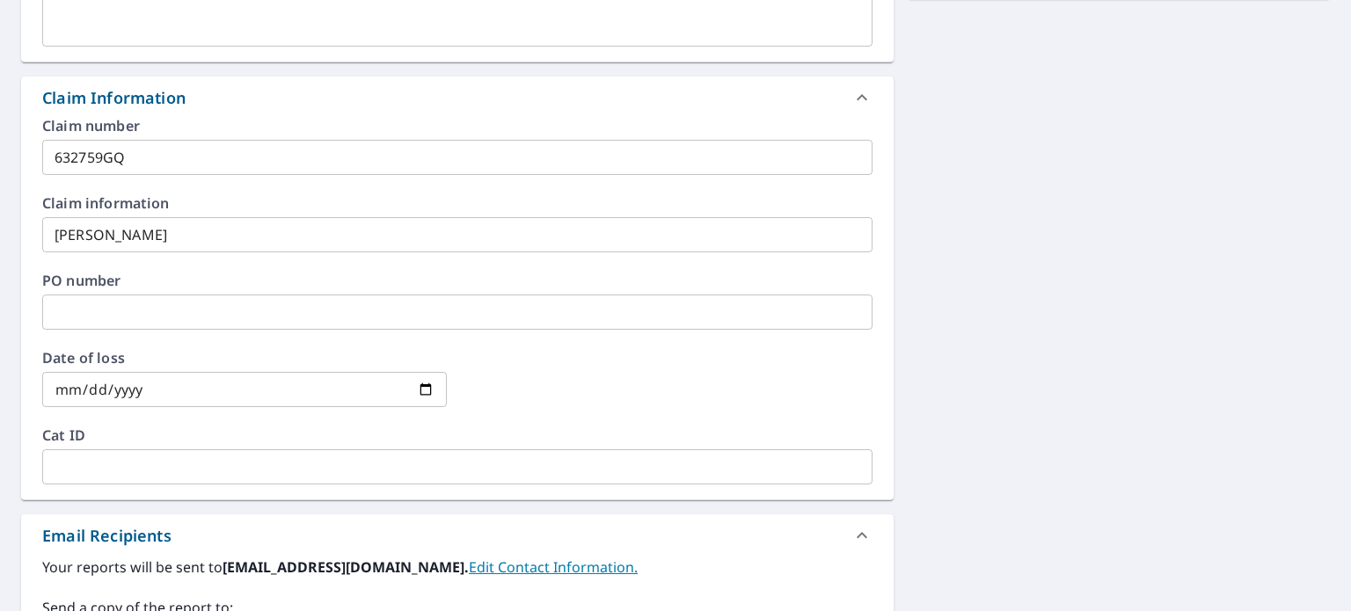
scroll to position [565, 0]
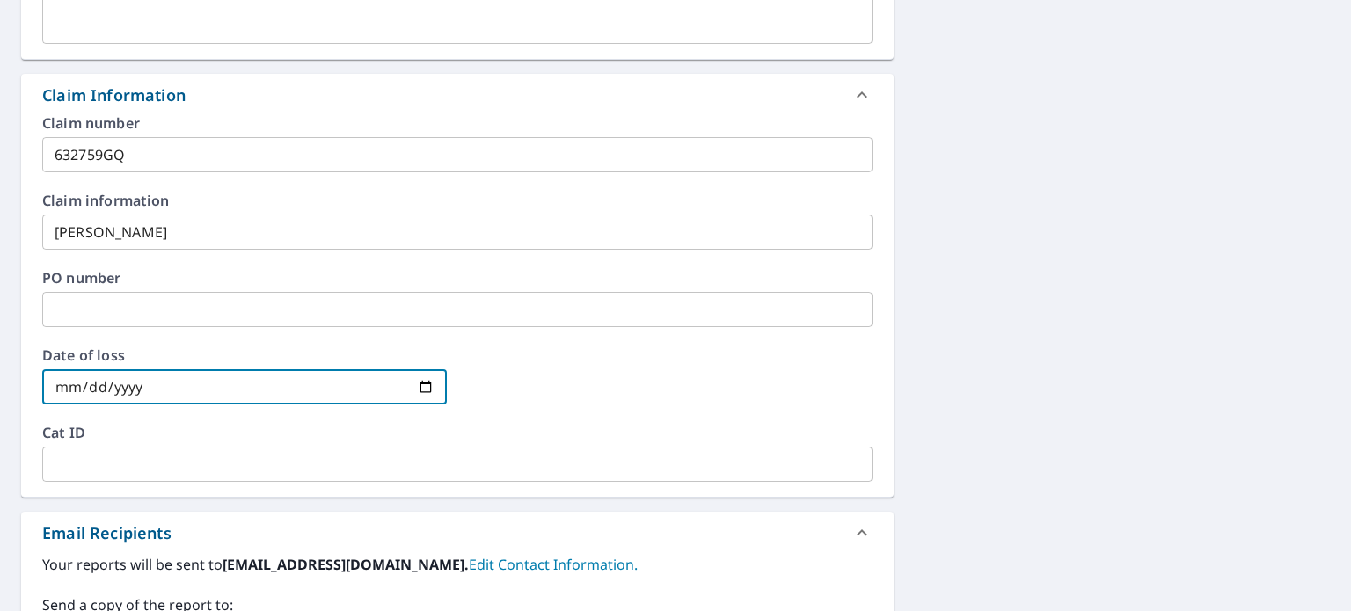
click at [351, 377] on input "date" at bounding box center [244, 386] width 405 height 35
type input "[DATE]"
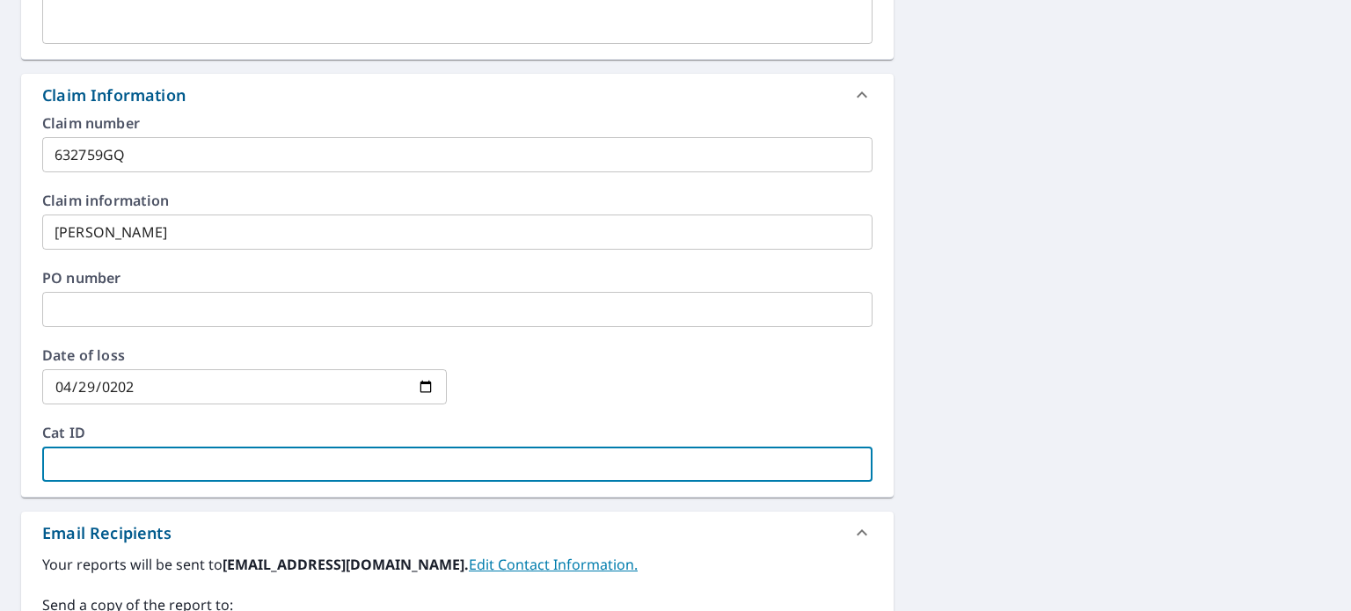
click at [198, 466] on input "text" at bounding box center [457, 464] width 830 height 35
type input "wind"
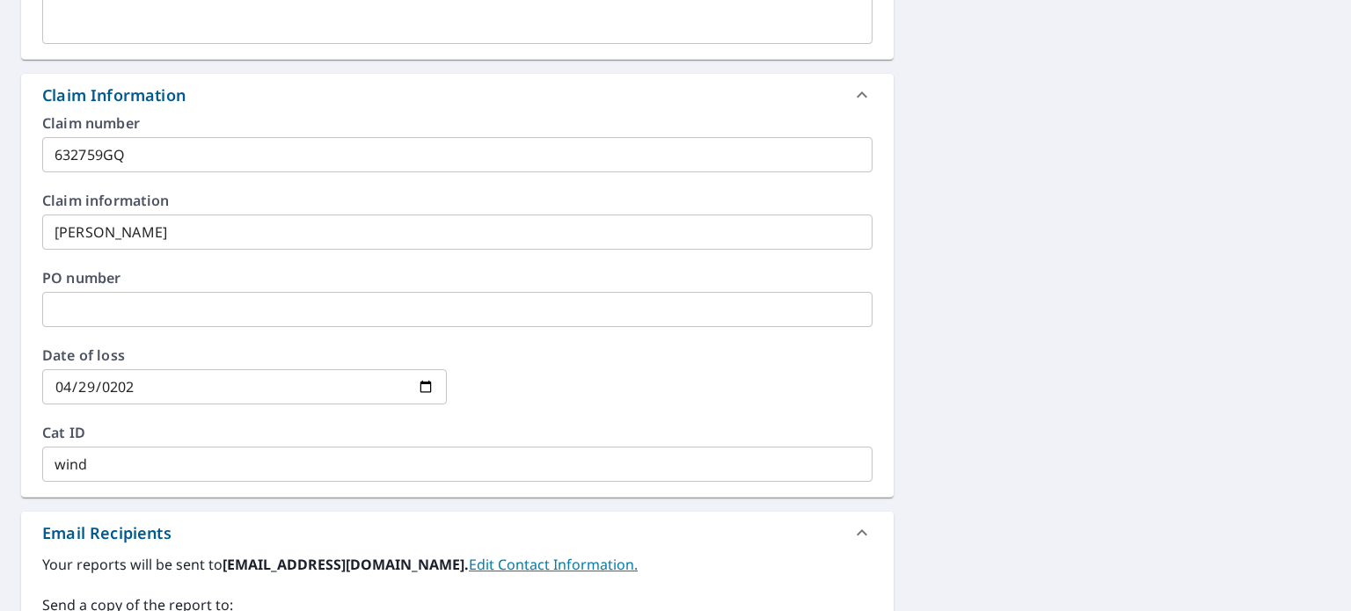
click at [887, 400] on div "[STREET_ADDRESS] Aerial Road A standard road map Aerial A detailed look from ab…" at bounding box center [675, 430] width 1351 height 1665
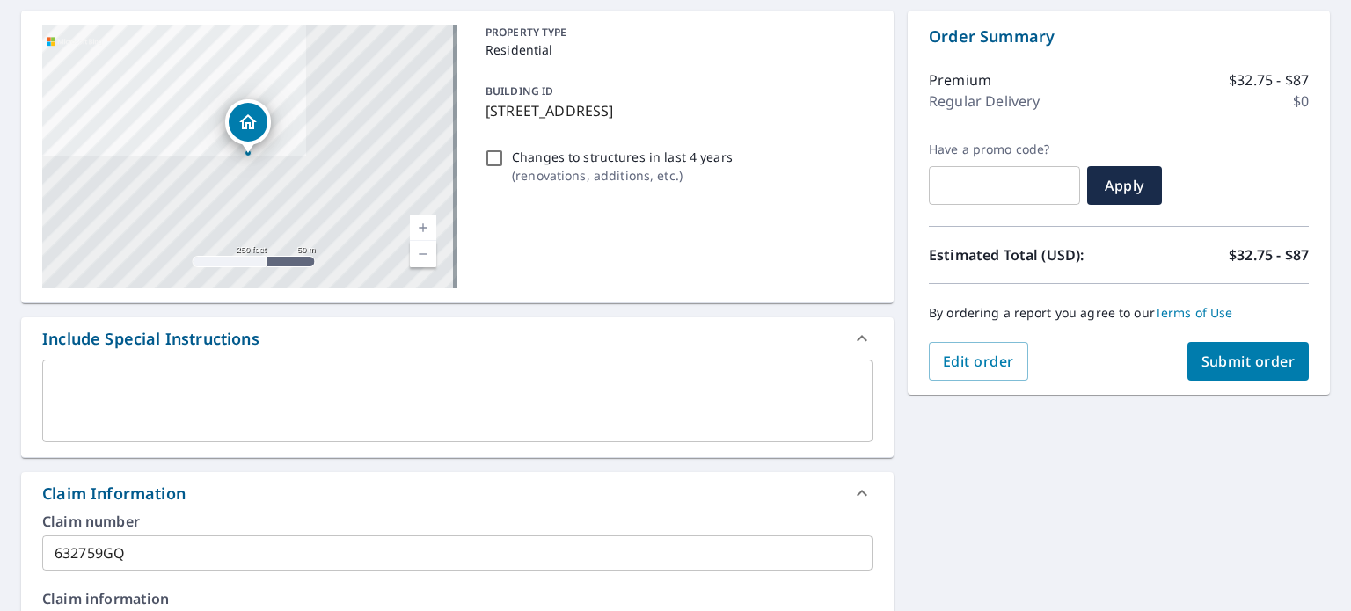
scroll to position [0, 0]
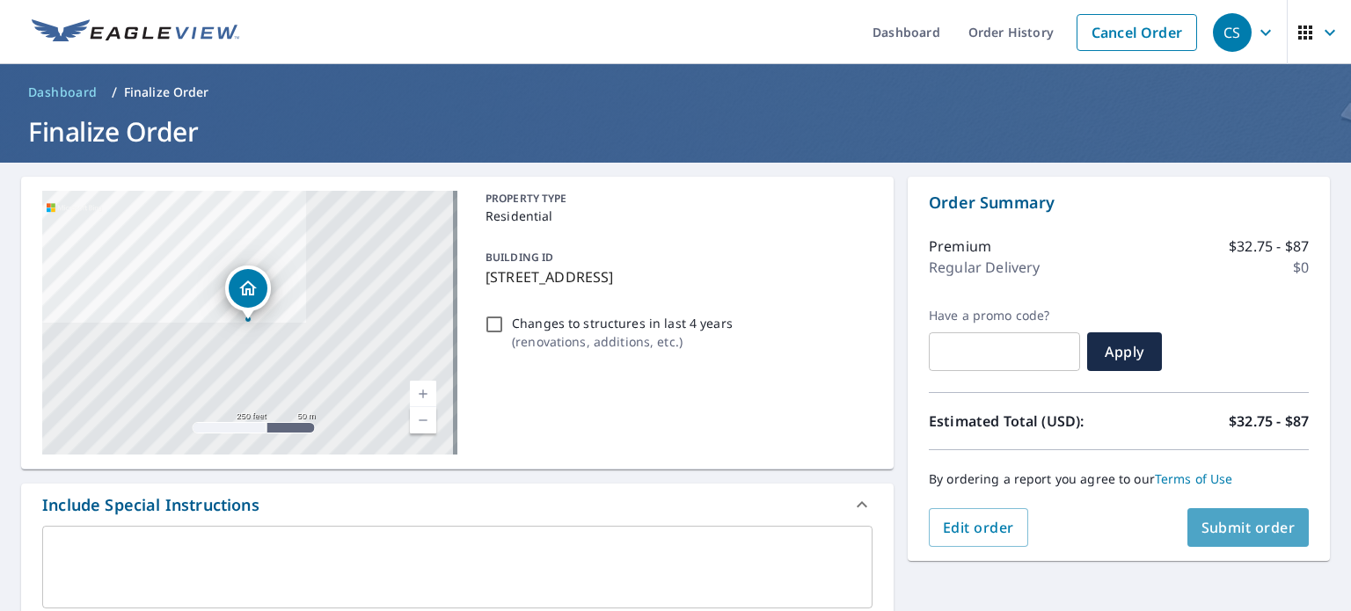
click at [1221, 529] on span "Submit order" at bounding box center [1248, 527] width 94 height 19
